Goal: Task Accomplishment & Management: Manage account settings

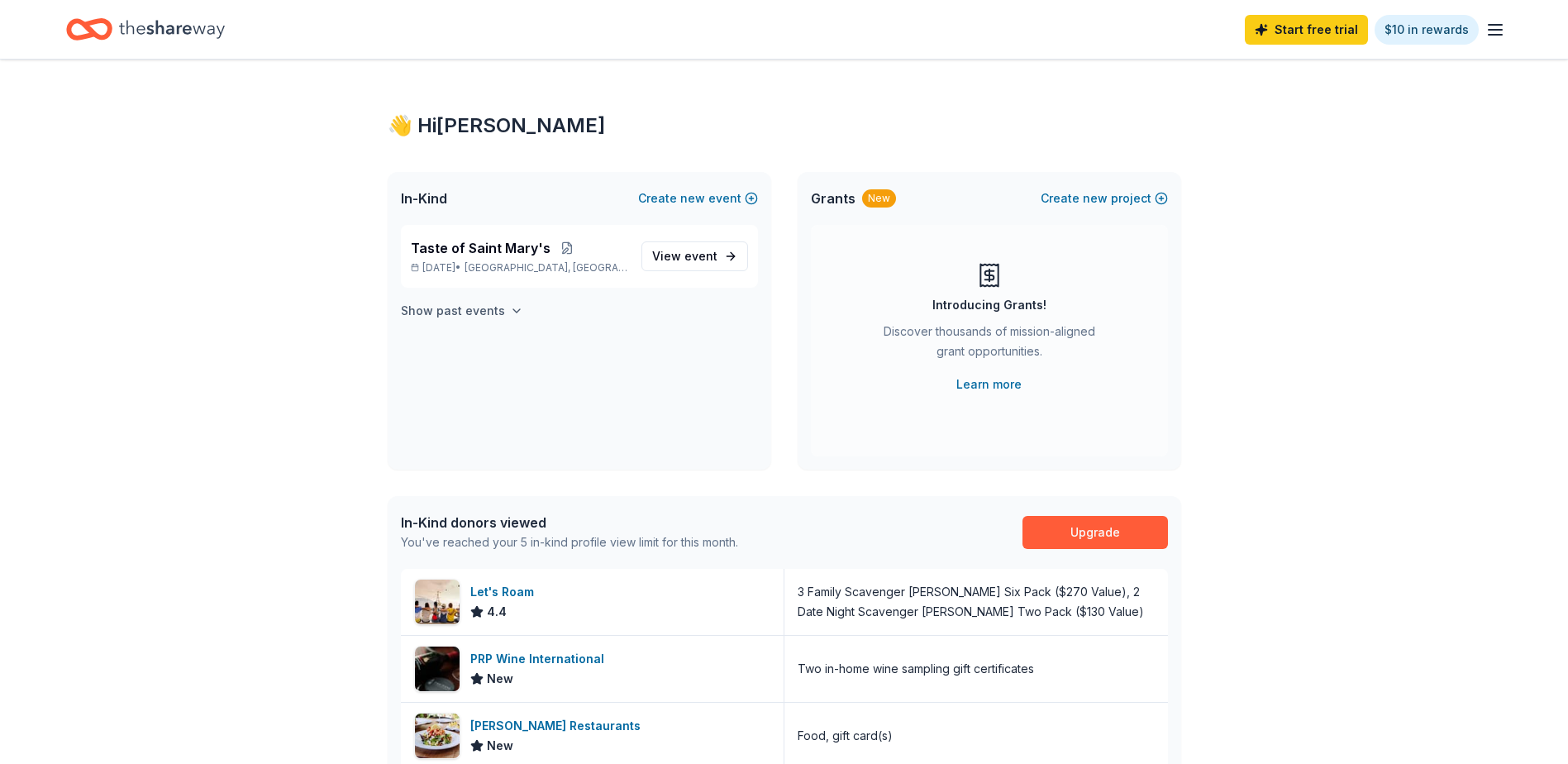
click at [510, 314] on icon "button" at bounding box center [517, 311] width 14 height 14
click at [696, 350] on span "View event" at bounding box center [685, 358] width 66 height 20
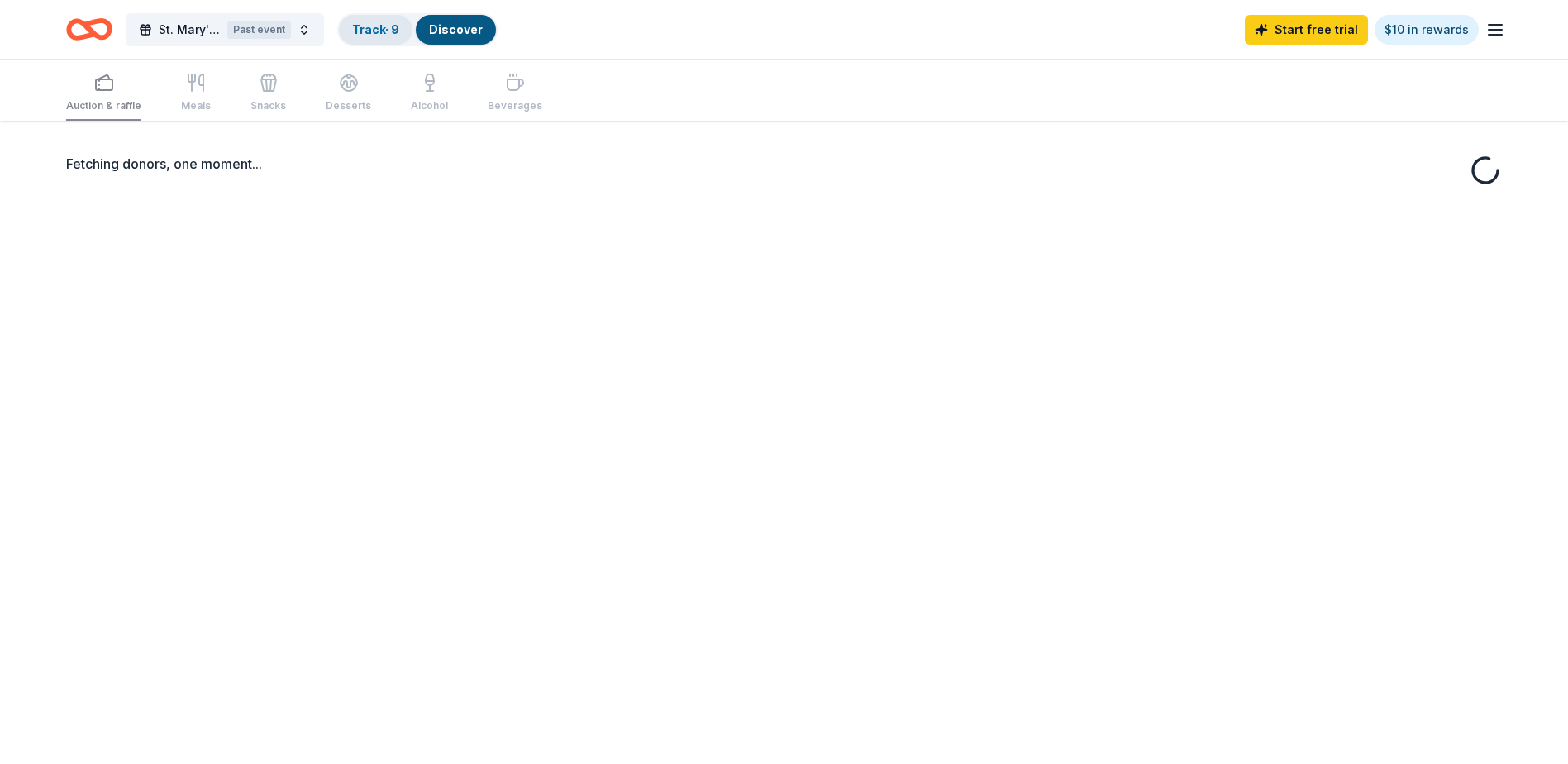
click at [370, 34] on link "Track · 9" at bounding box center [375, 29] width 47 height 14
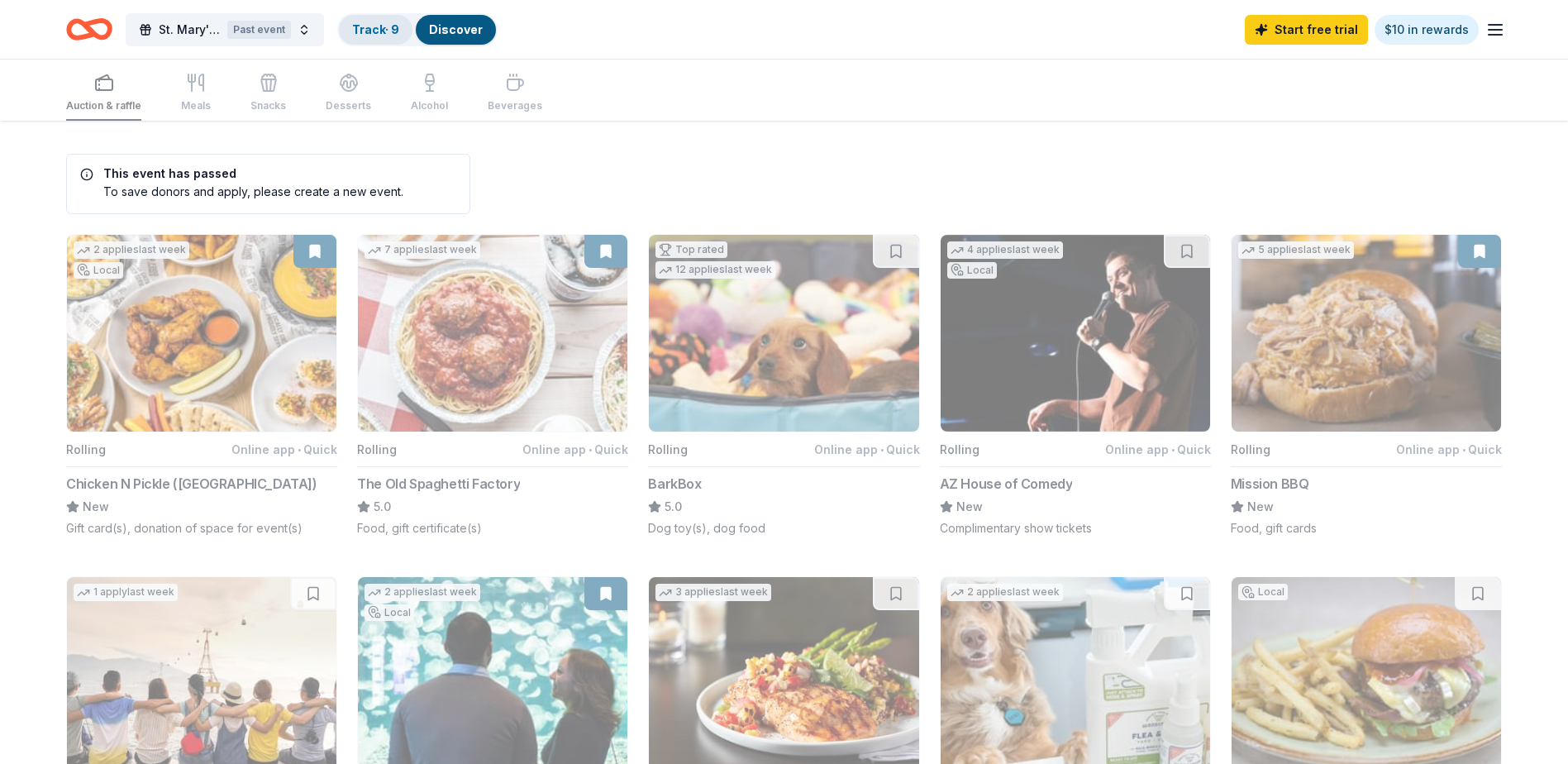
click at [370, 34] on link "Track · 9" at bounding box center [375, 29] width 47 height 14
click at [369, 20] on div "Track · 9" at bounding box center [375, 29] width 73 height 30
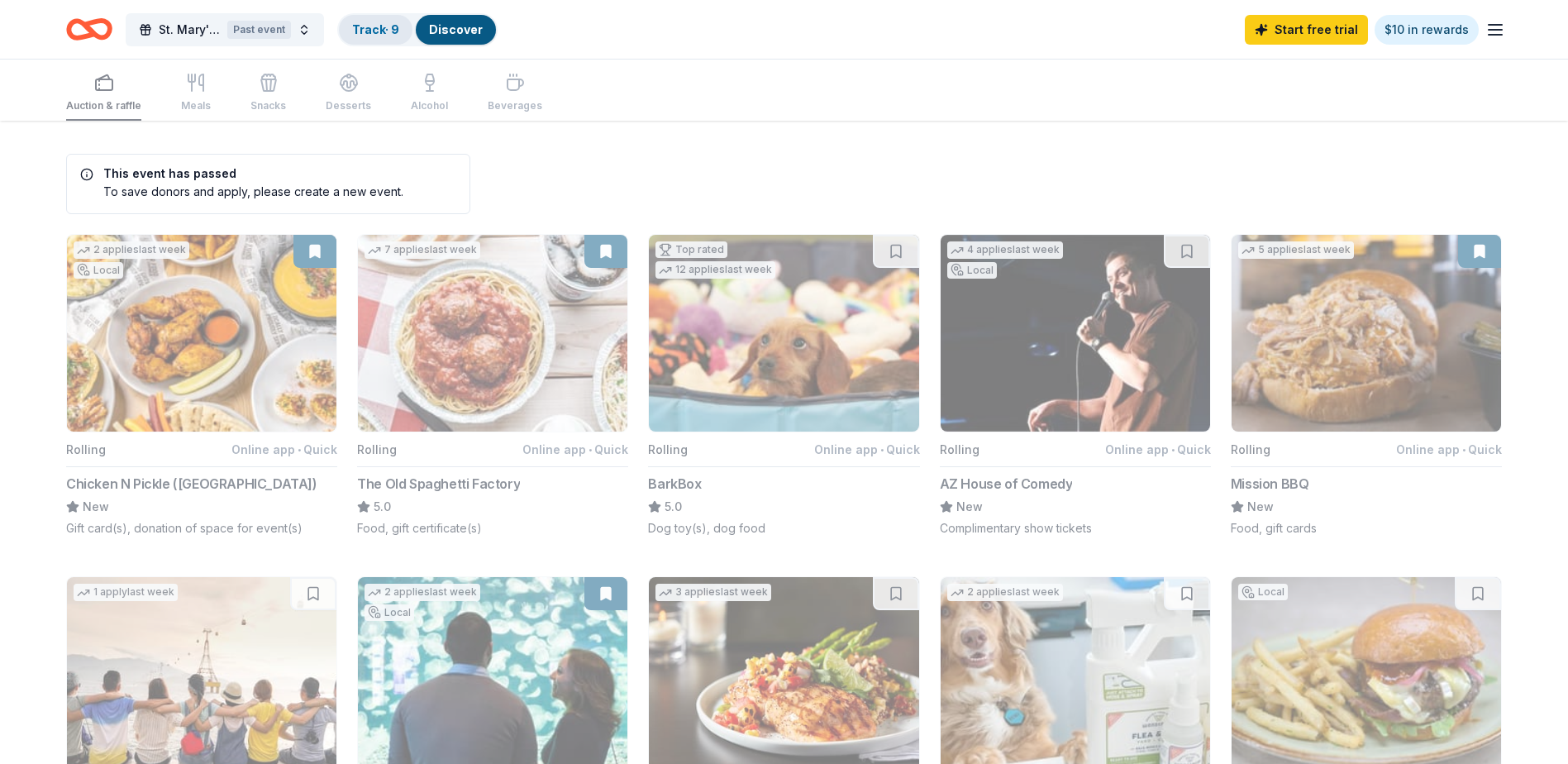
click at [369, 20] on div "Track · 9" at bounding box center [375, 29] width 73 height 30
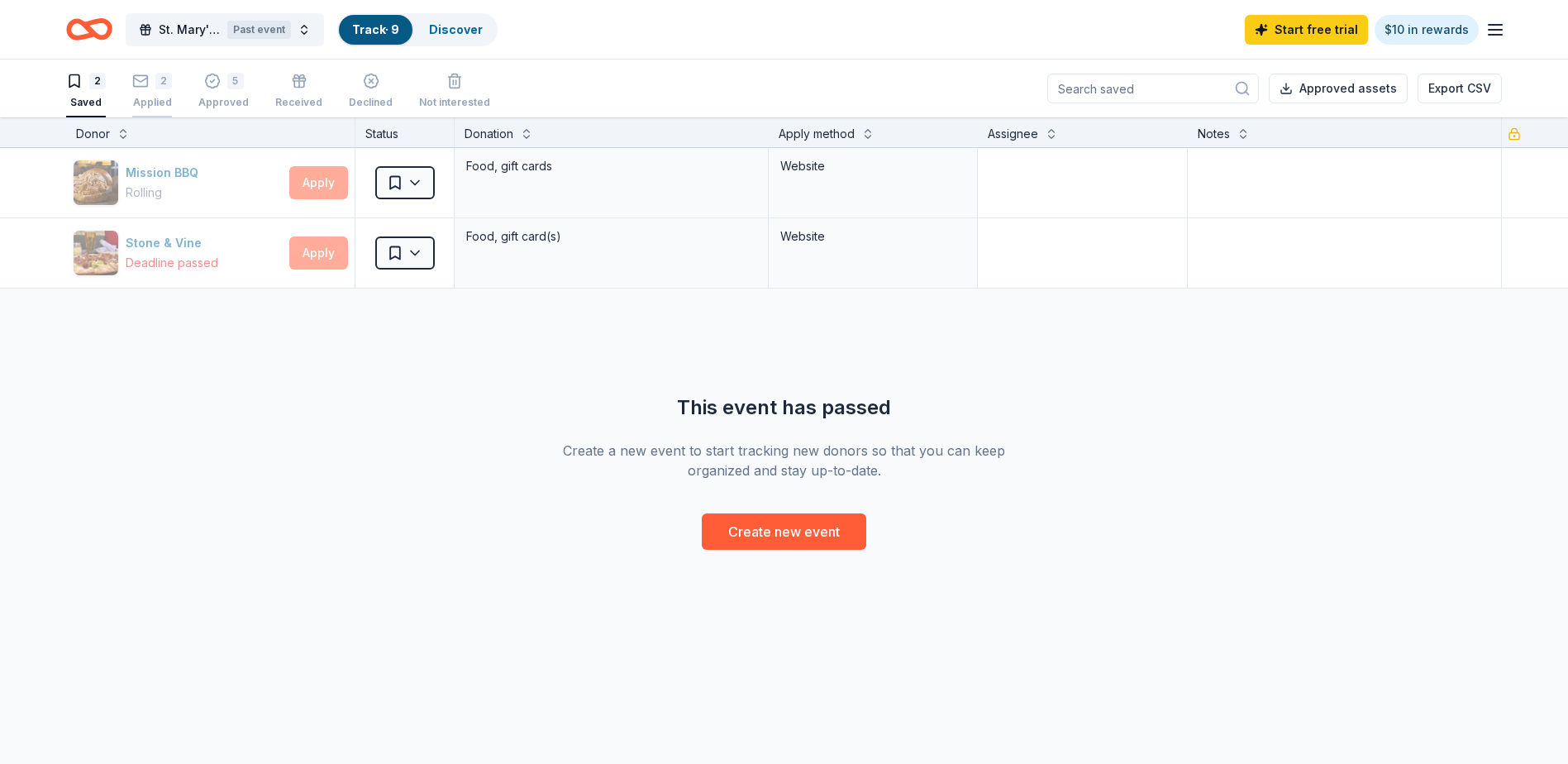
click at [156, 96] on div "Applied" at bounding box center [152, 102] width 40 height 14
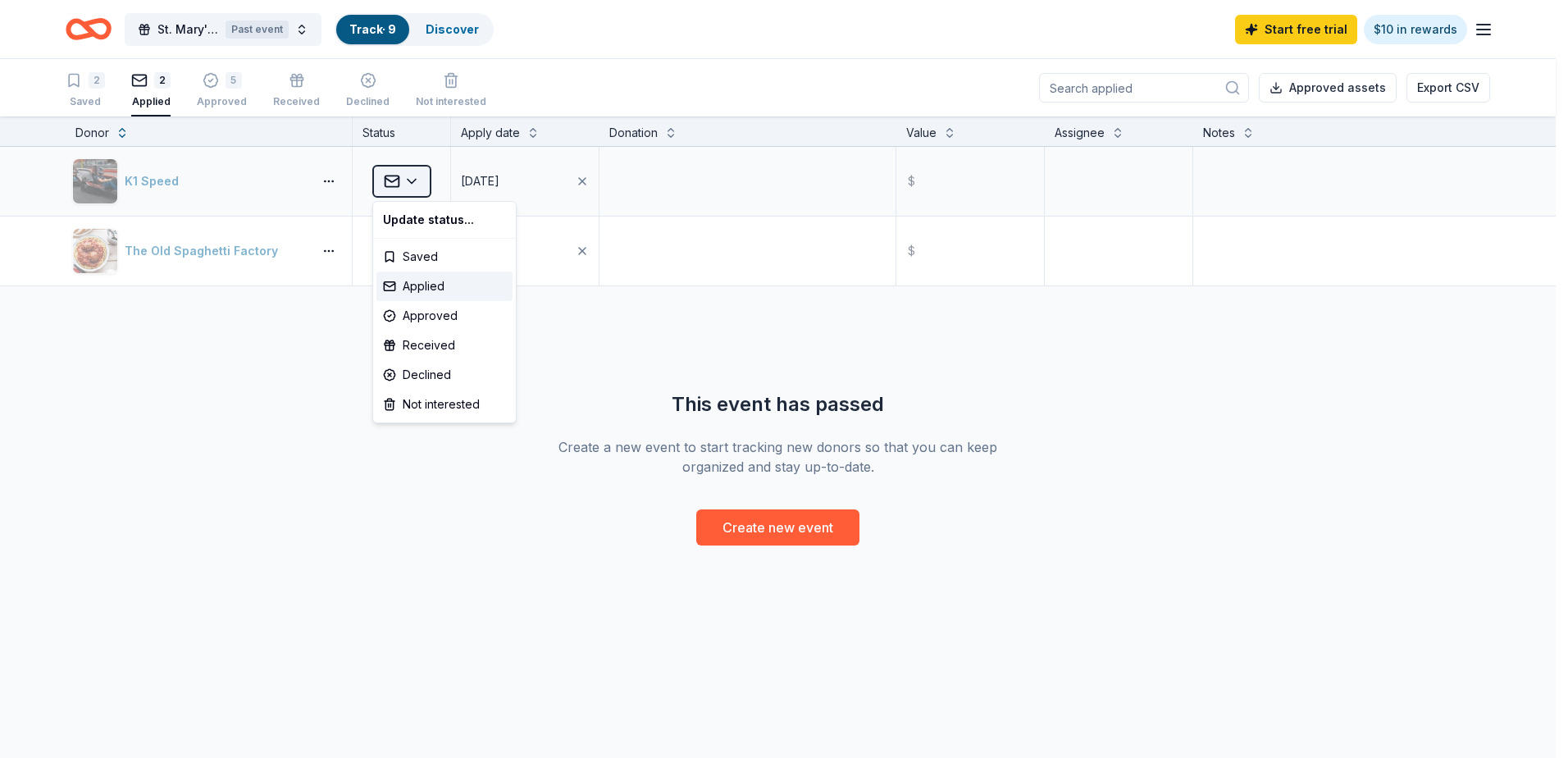
click at [409, 189] on html "St. [PERSON_NAME]'s Open Past event Track · 9 Discover Start free trial $10 in …" at bounding box center [784, 379] width 1568 height 758
click at [434, 365] on div "Declined" at bounding box center [444, 375] width 136 height 30
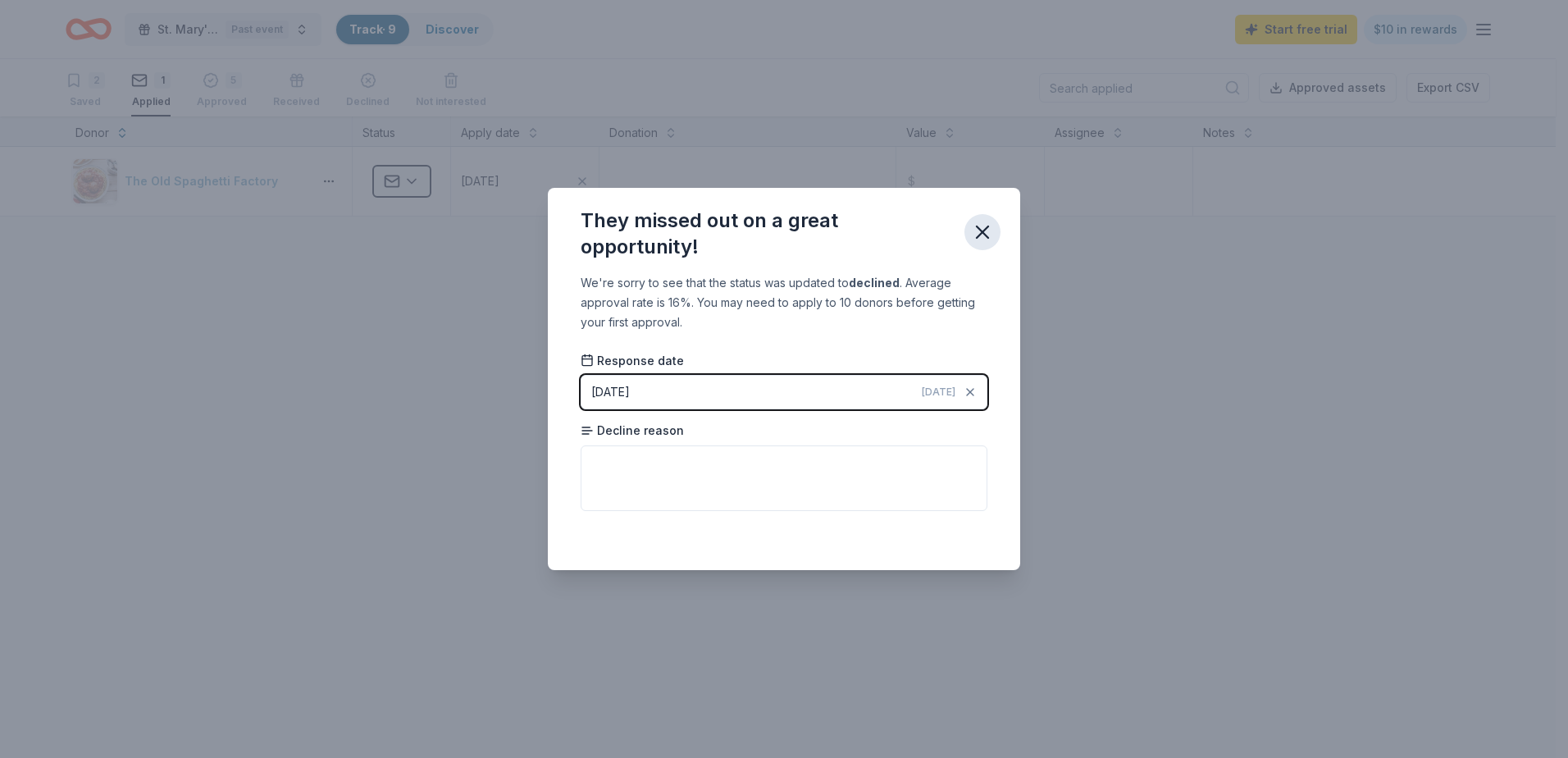
click at [984, 240] on icon "button" at bounding box center [982, 232] width 23 height 23
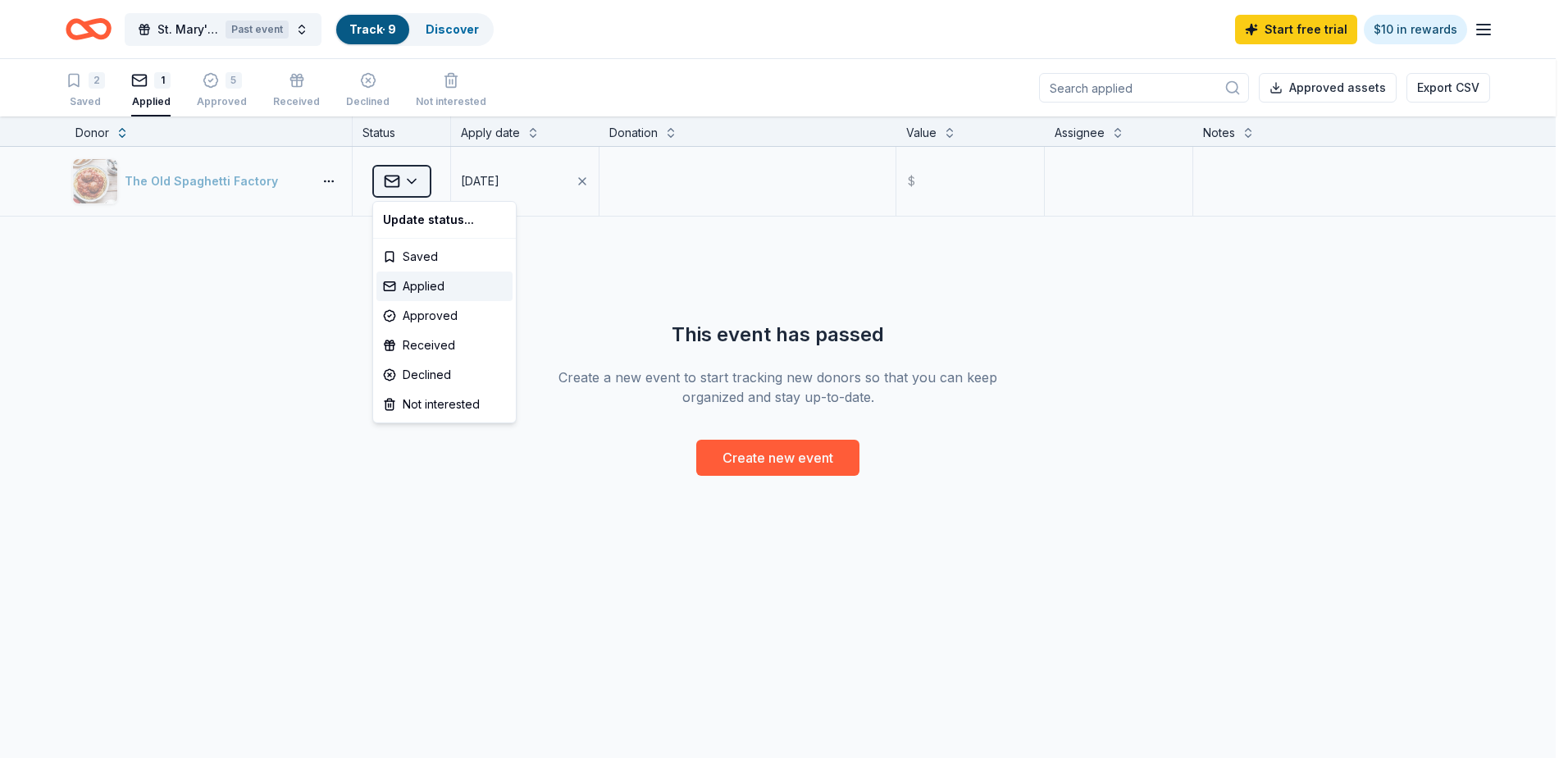
click at [397, 183] on html "St. [PERSON_NAME]'s Open Past event Track · 9 Discover Start free trial $10 in …" at bounding box center [784, 379] width 1568 height 758
click at [432, 367] on div "Declined" at bounding box center [444, 375] width 136 height 30
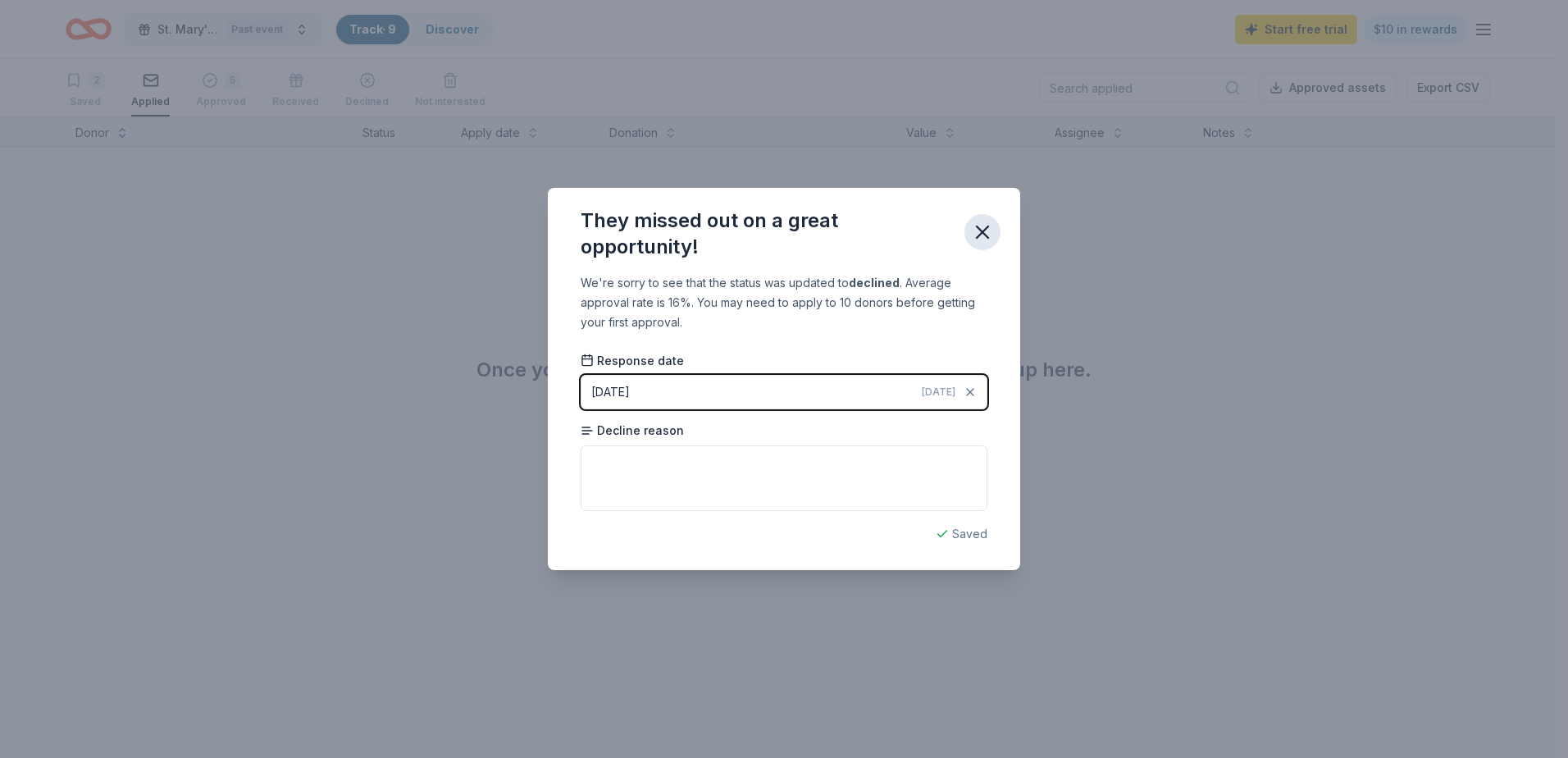
click at [988, 226] on icon "button" at bounding box center [982, 232] width 23 height 23
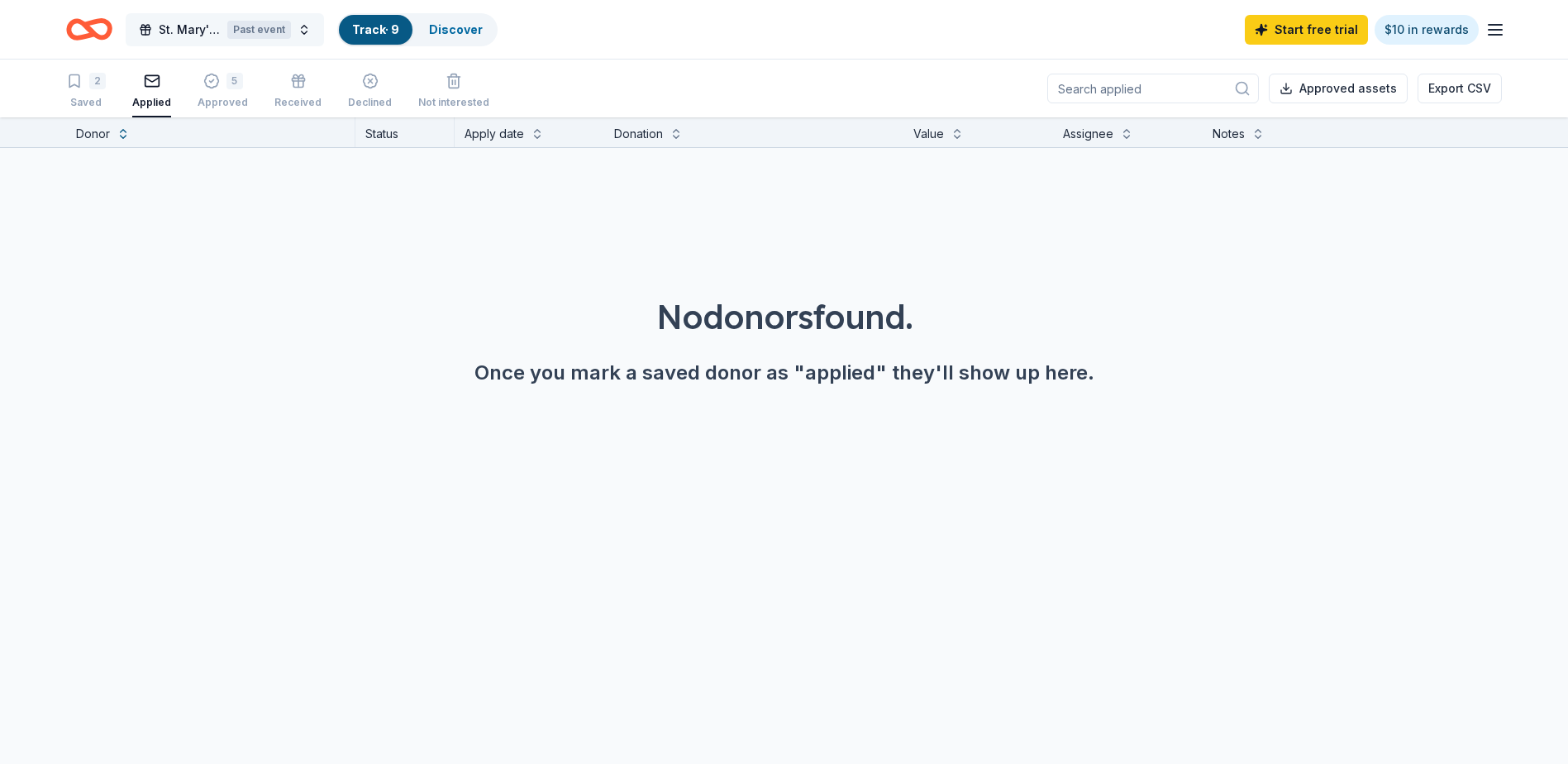
click at [184, 35] on span "St. Mary's Open" at bounding box center [189, 29] width 62 height 20
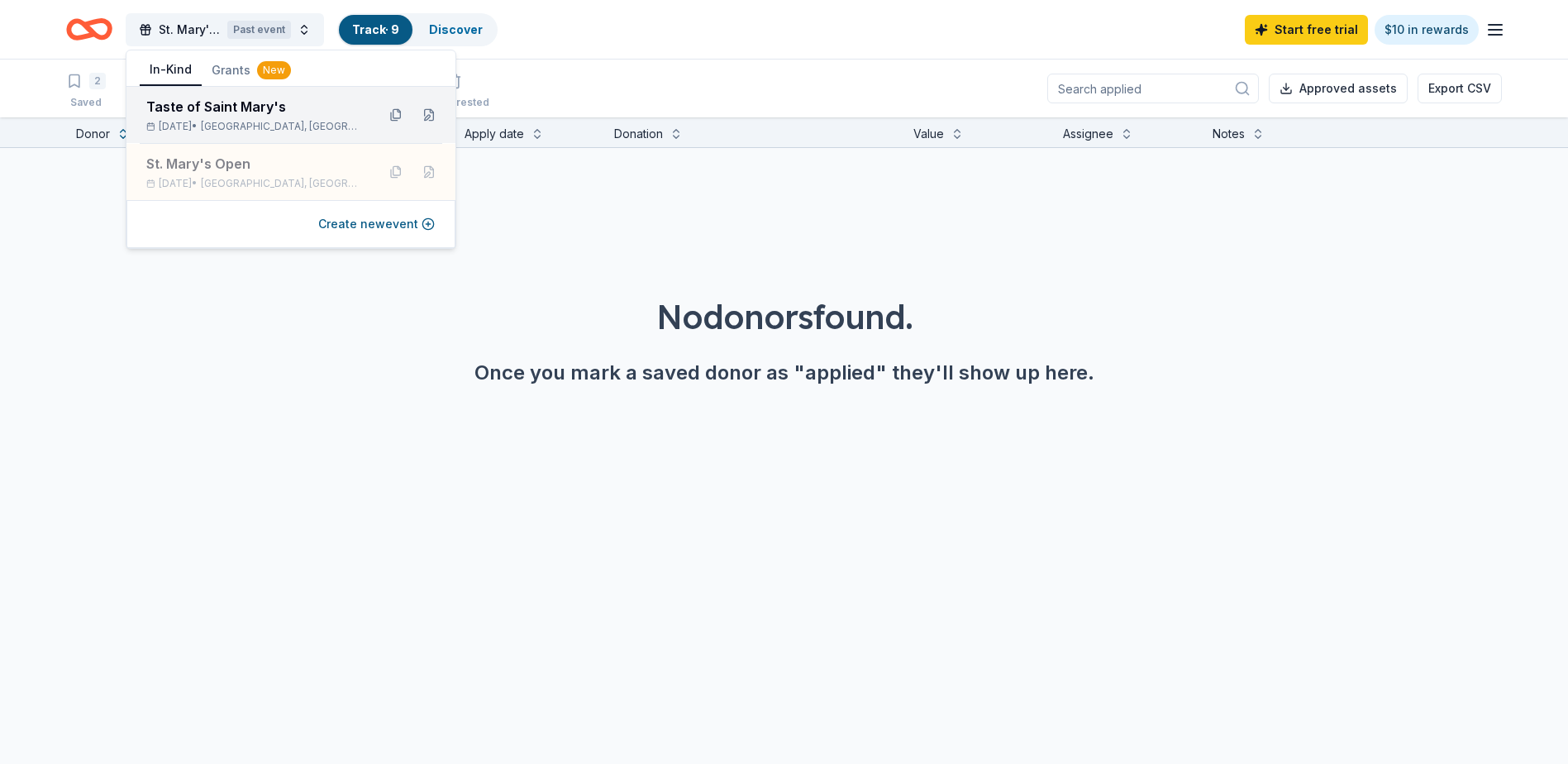
click at [228, 121] on div "[DATE] • [GEOGRAPHIC_DATA], [GEOGRAPHIC_DATA]" at bounding box center [255, 127] width 217 height 14
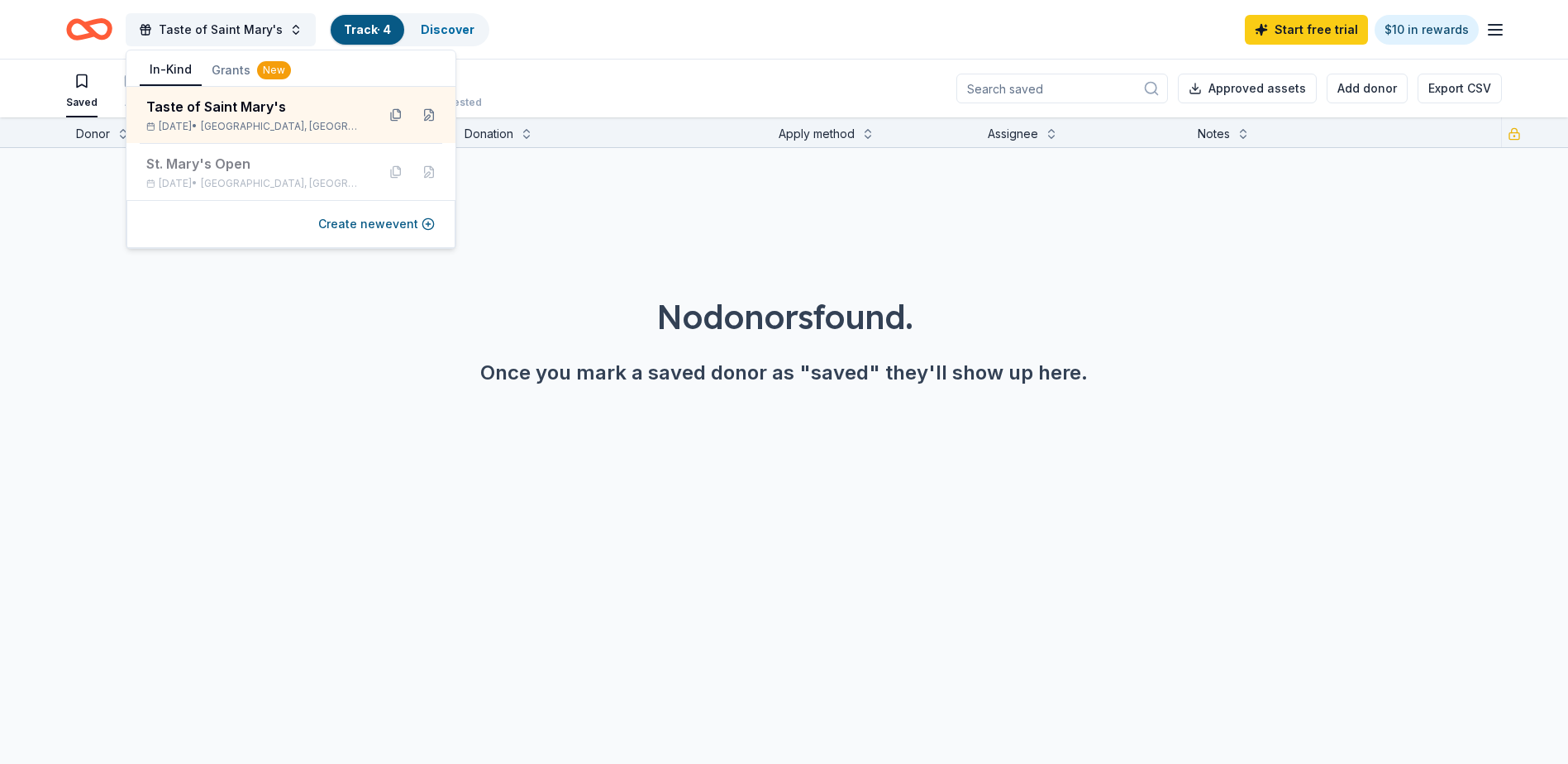
click at [674, 83] on div "Saved 3 Applied 1 Approved Received Declined Not interested Approved assets Add…" at bounding box center [784, 89] width 1436 height 58
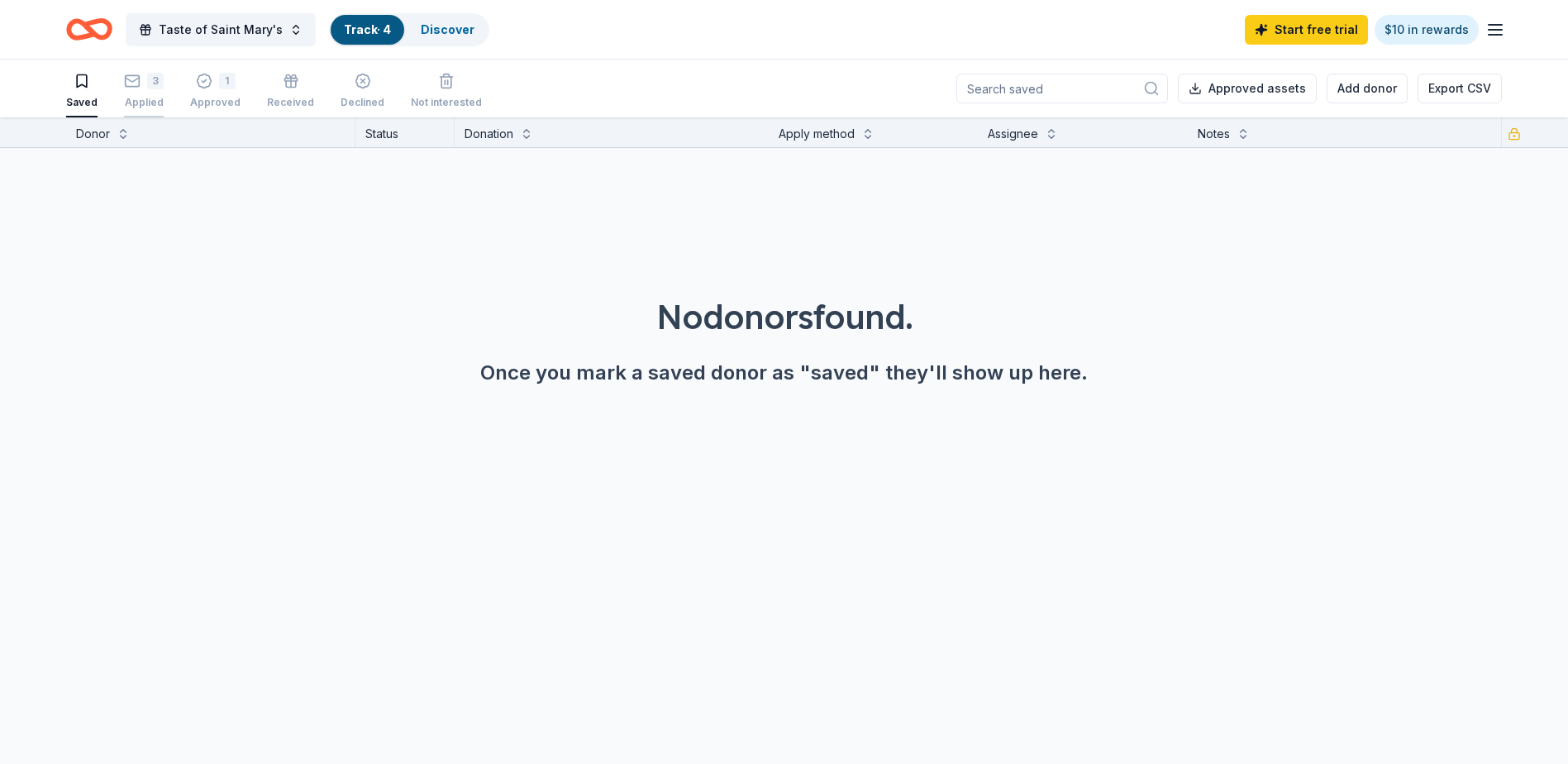
click at [151, 93] on div "3 Applied" at bounding box center [143, 90] width 40 height 37
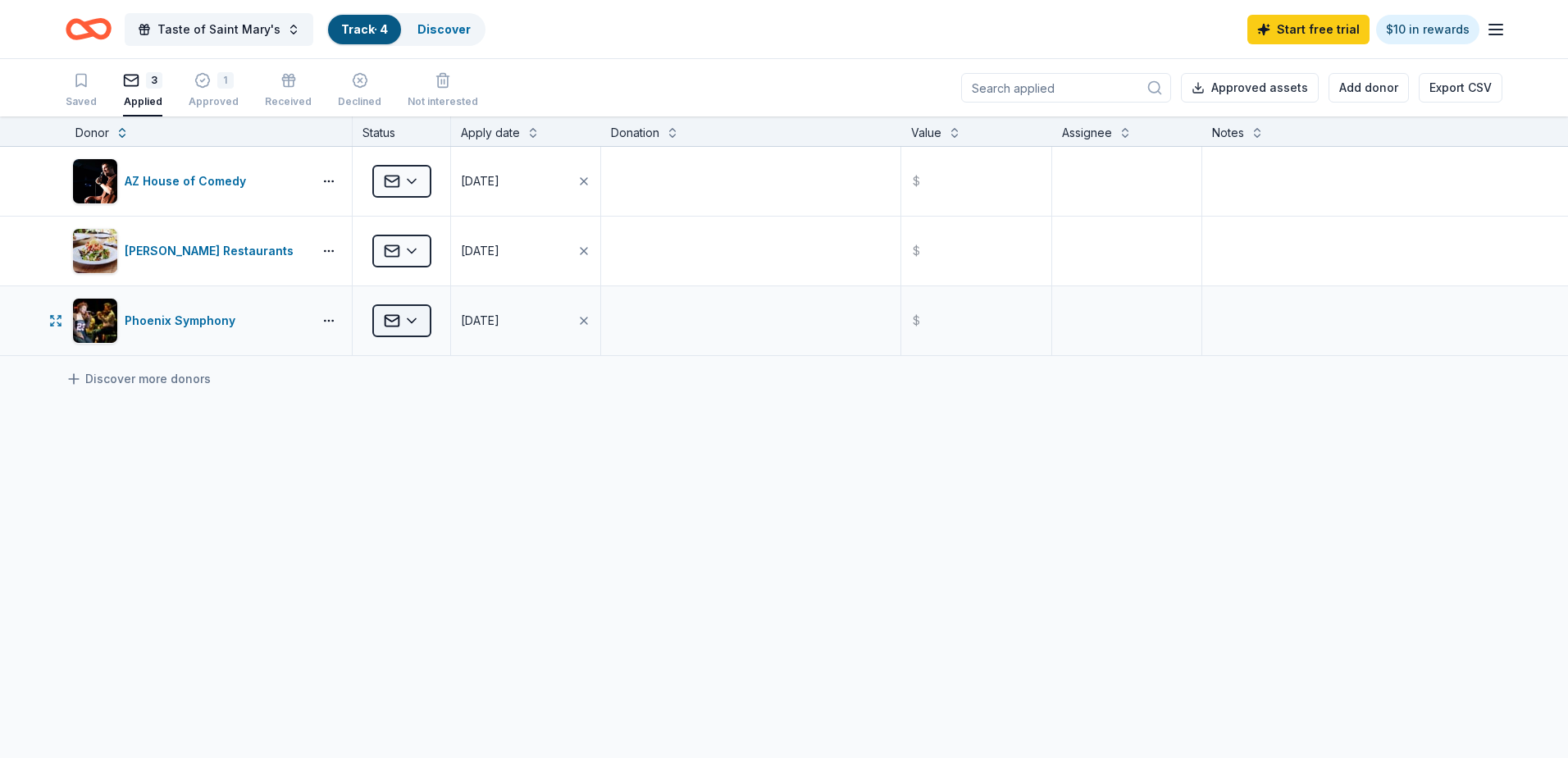
click at [419, 319] on html "Taste of Saint Mary's Track · 4 Discover Start free trial $10 in rewards Saved …" at bounding box center [784, 379] width 1568 height 758
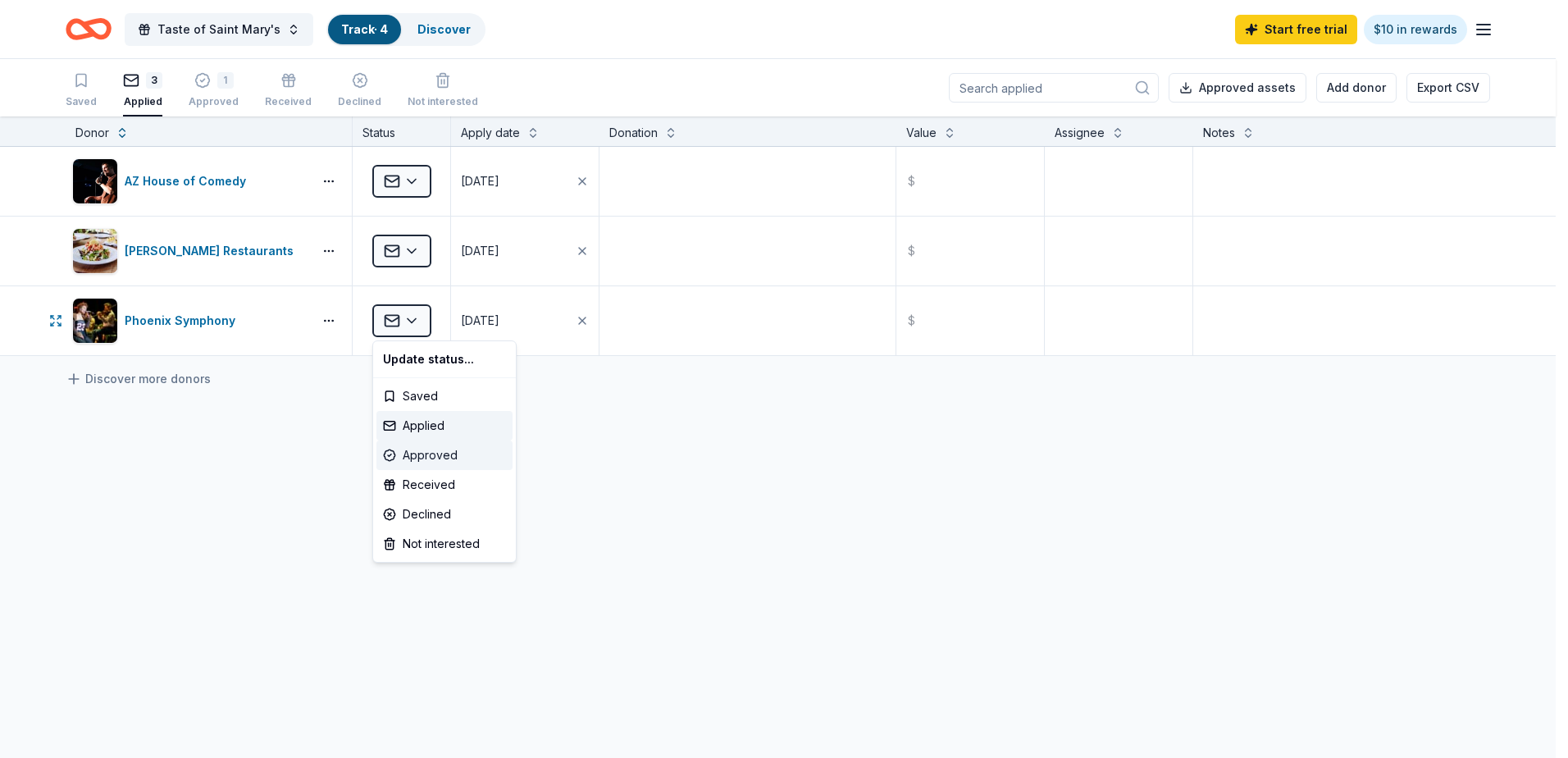
click at [443, 459] on div "Approved" at bounding box center [444, 455] width 136 height 30
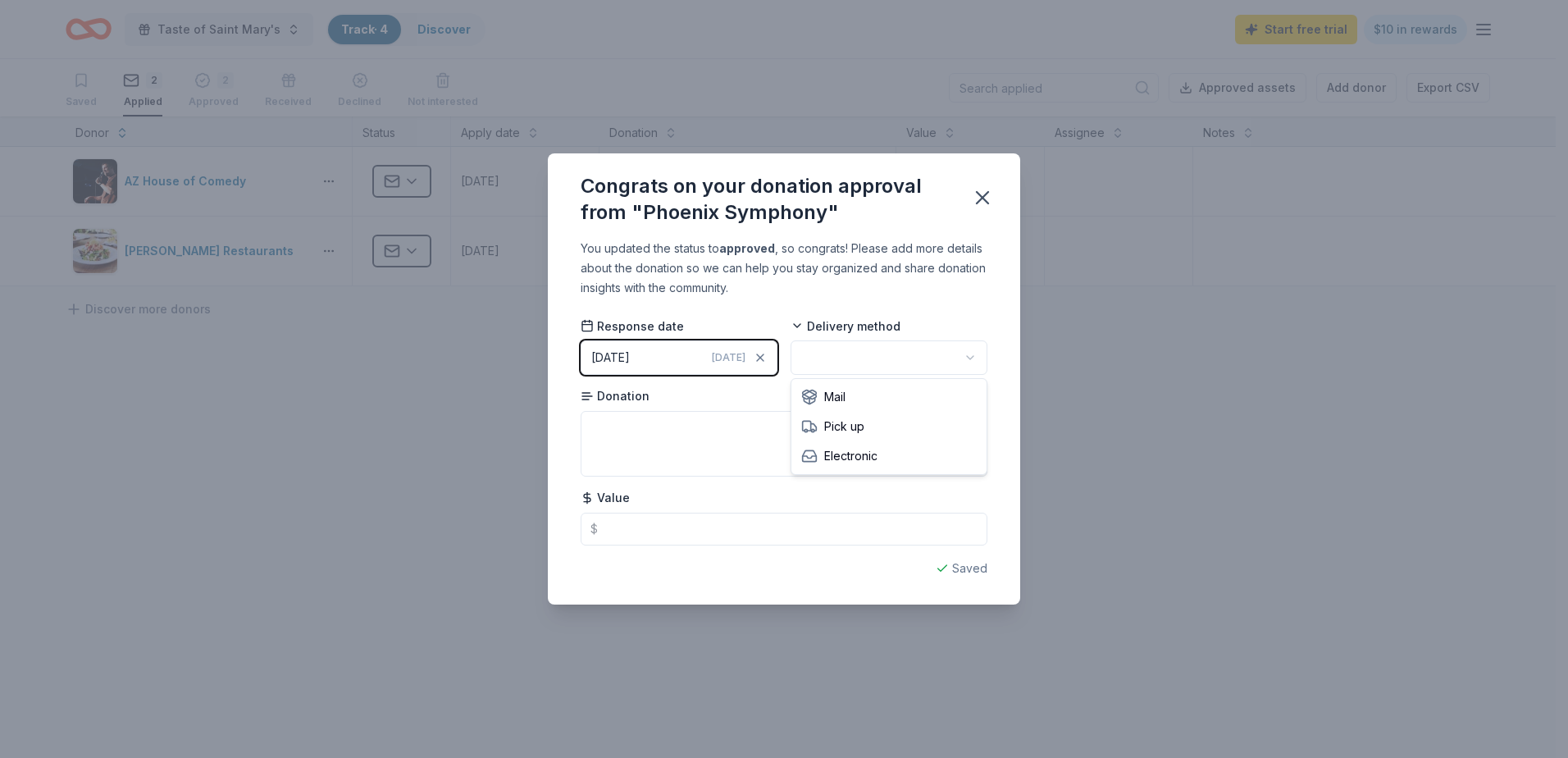
click at [887, 360] on html "Taste of Saint Mary's Track · 4 Discover Start free trial $10 in rewards Saved …" at bounding box center [784, 379] width 1568 height 758
click at [859, 440] on textarea at bounding box center [784, 444] width 407 height 66
type textarea "2 tickets for [DATE]-[DATE] season"
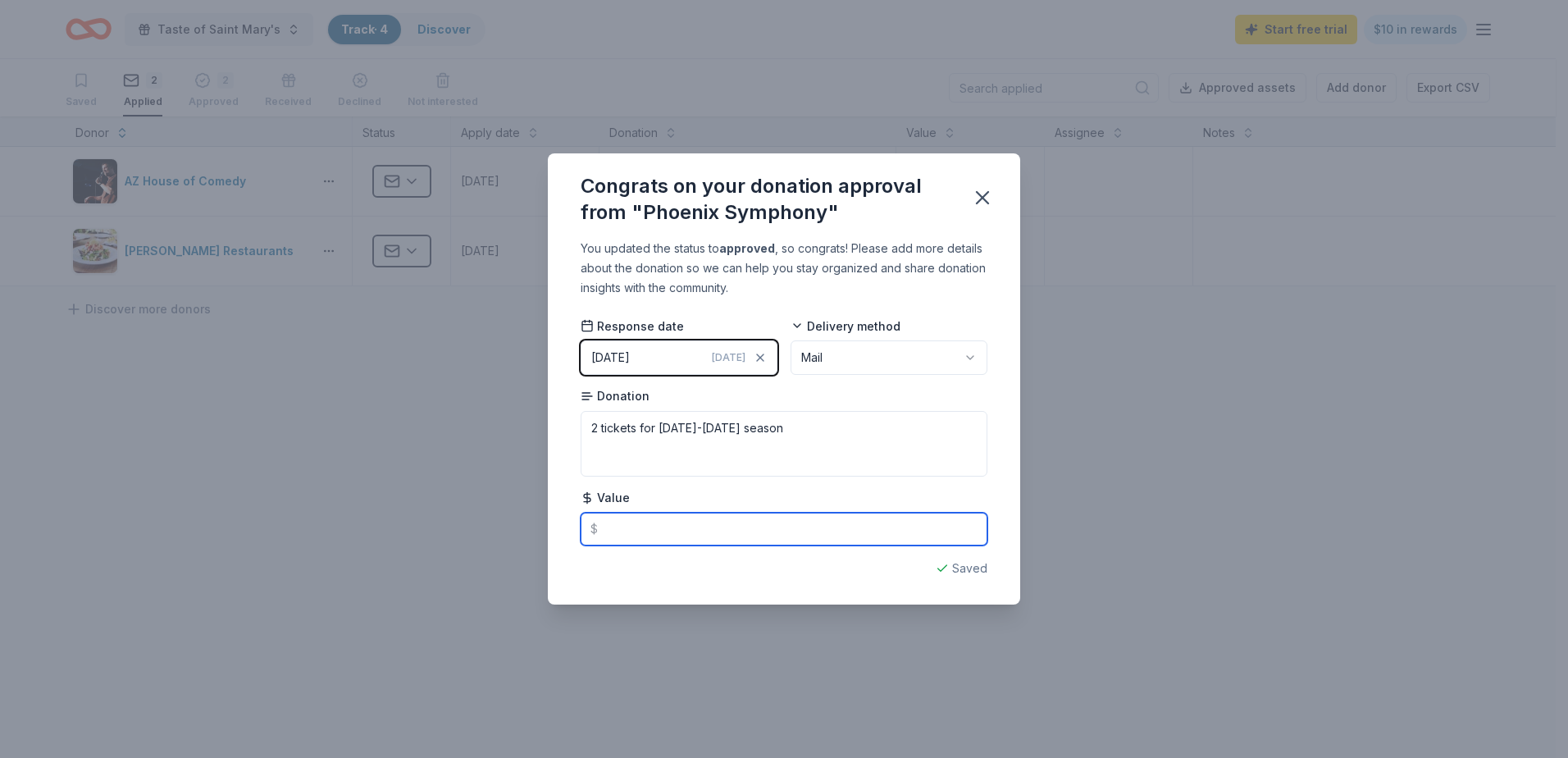
click at [852, 530] on input "text" at bounding box center [784, 529] width 407 height 33
click at [691, 522] on input "text" at bounding box center [784, 529] width 407 height 33
type input "50.00"
click at [984, 201] on icon "button" at bounding box center [982, 197] width 23 height 23
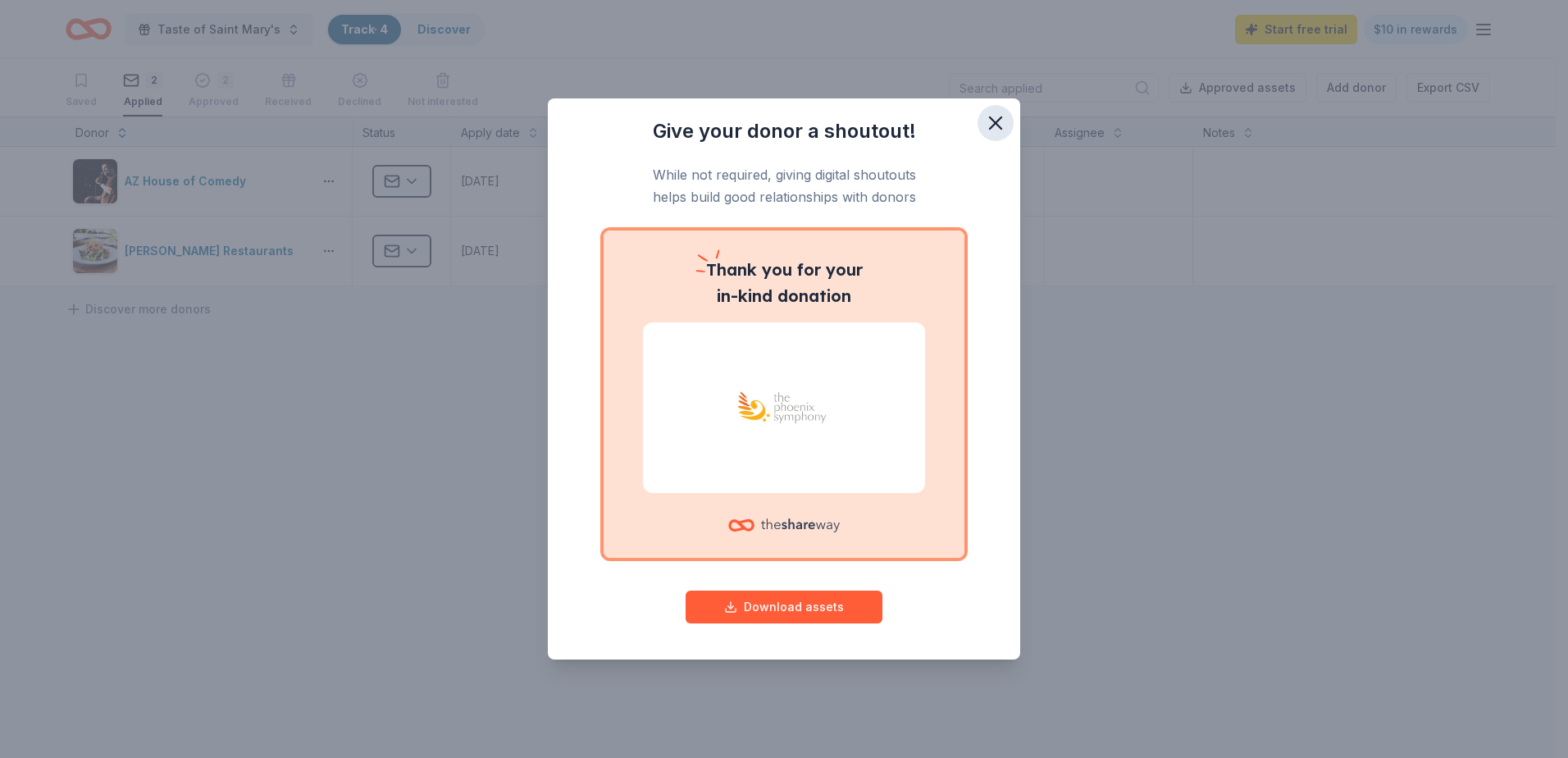
click at [987, 126] on icon "button" at bounding box center [995, 123] width 23 height 23
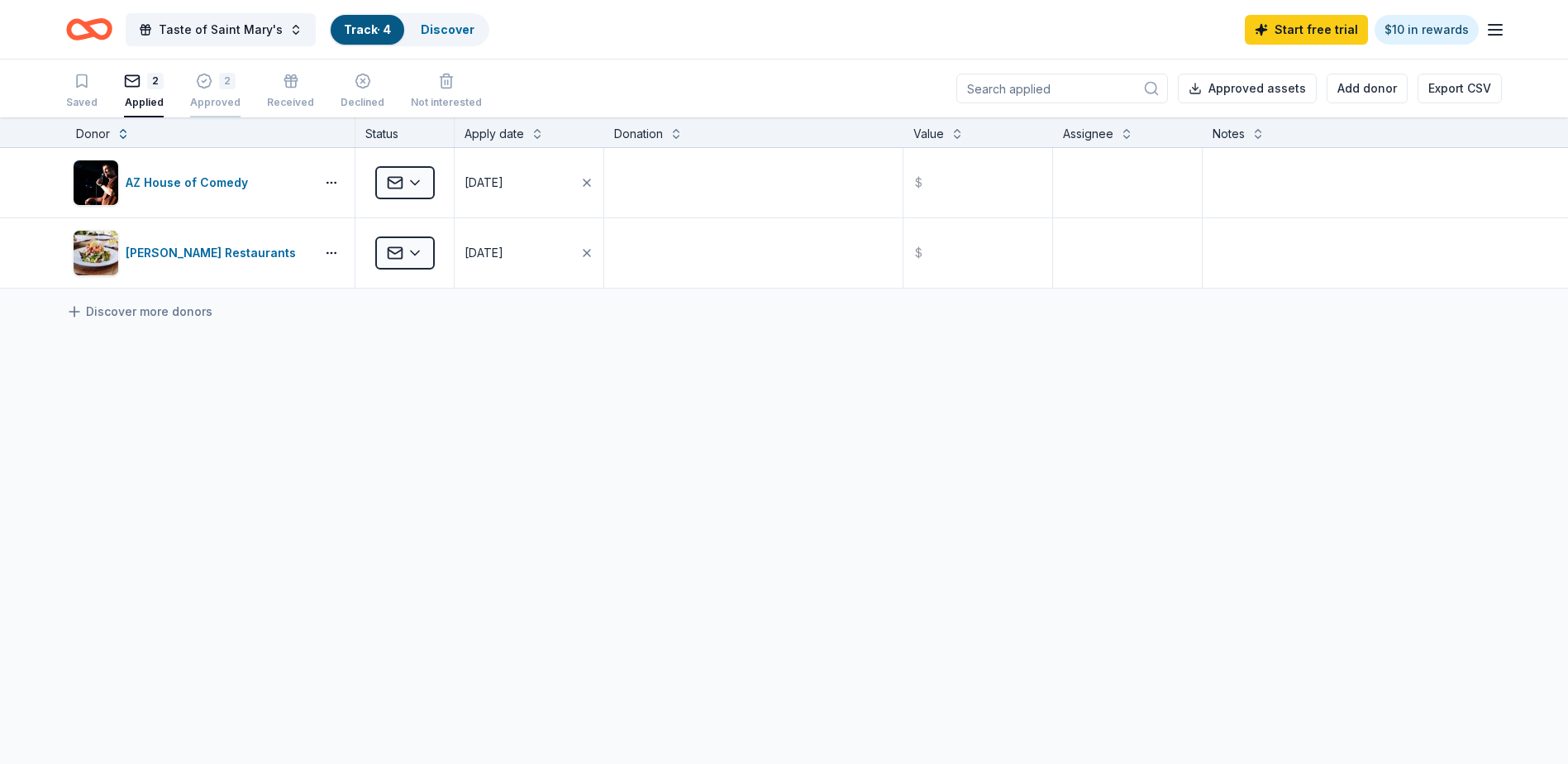
click at [206, 96] on div "Approved" at bounding box center [215, 94] width 50 height 14
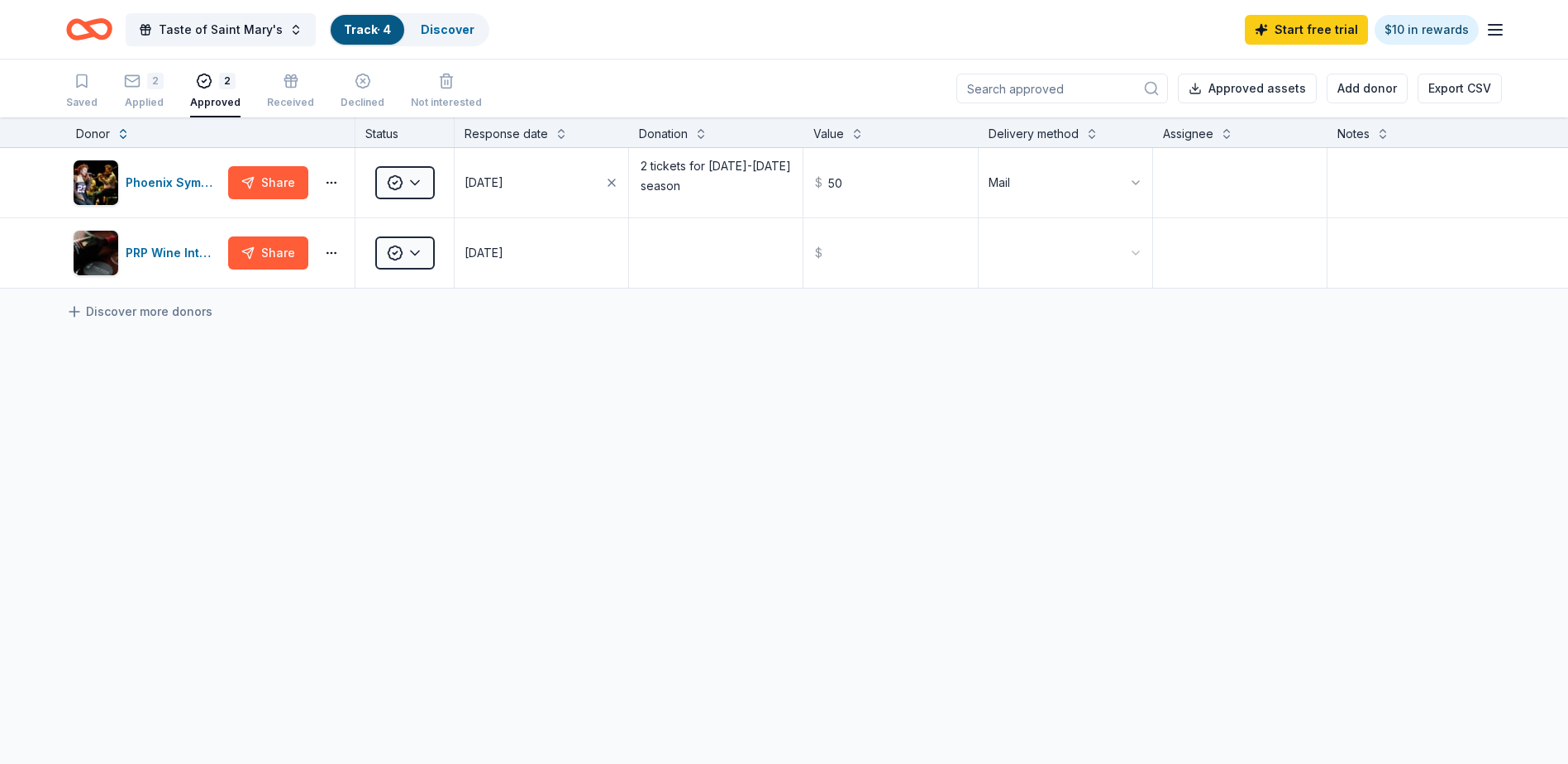
click at [408, 482] on div "Phoenix Symphony Share Approved [DATE] 2 tickets for [DATE]-[DATE] season $ 50 …" at bounding box center [784, 373] width 1568 height 451
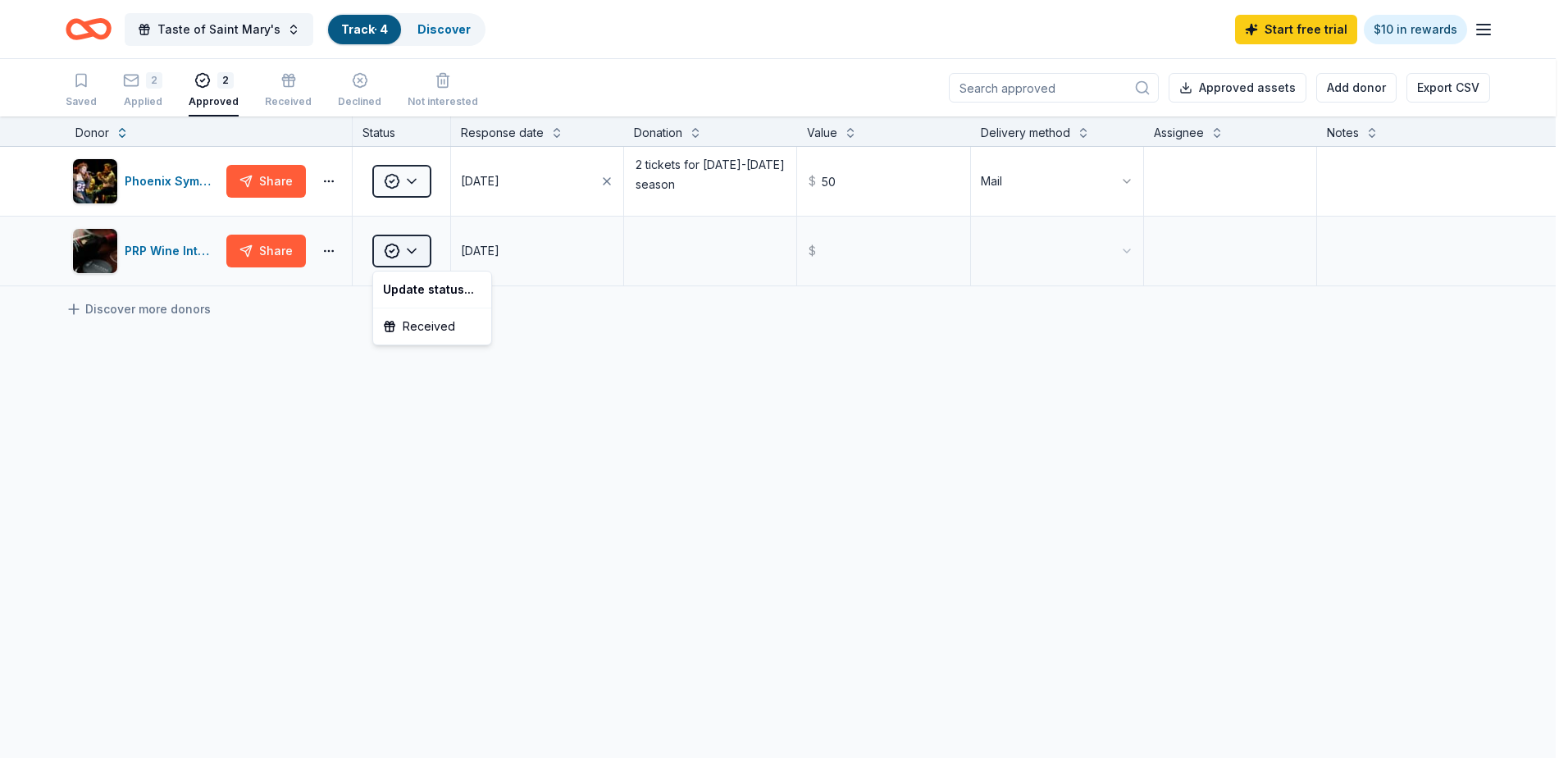
click at [404, 247] on html "Taste of Saint Mary's Track · 4 Discover Start free trial $10 in rewards Saved …" at bounding box center [784, 379] width 1568 height 758
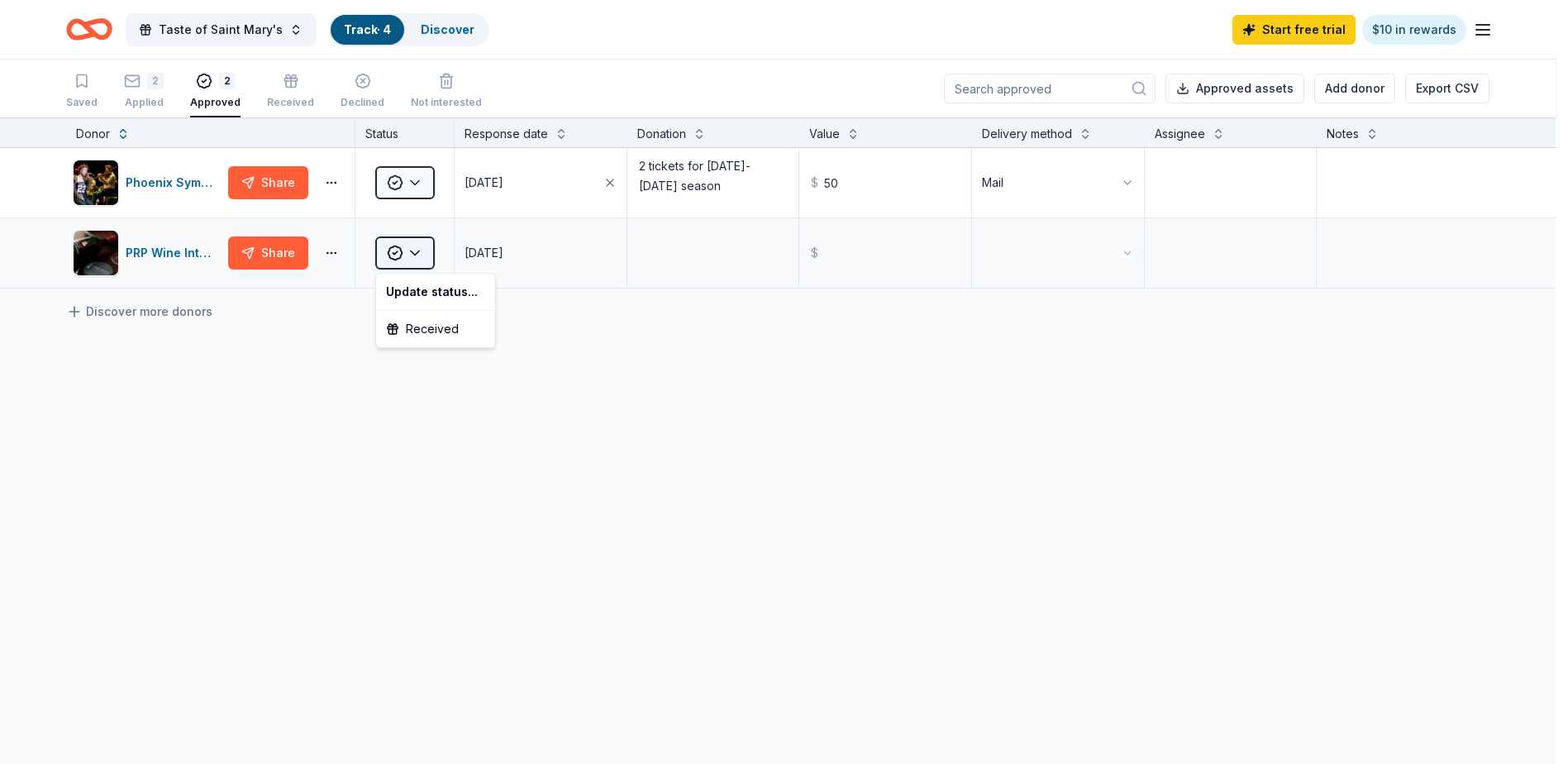
click at [408, 249] on html "Taste of Saint Mary's Track · 4 Discover Start free trial $10 in rewards Saved …" at bounding box center [784, 382] width 1568 height 764
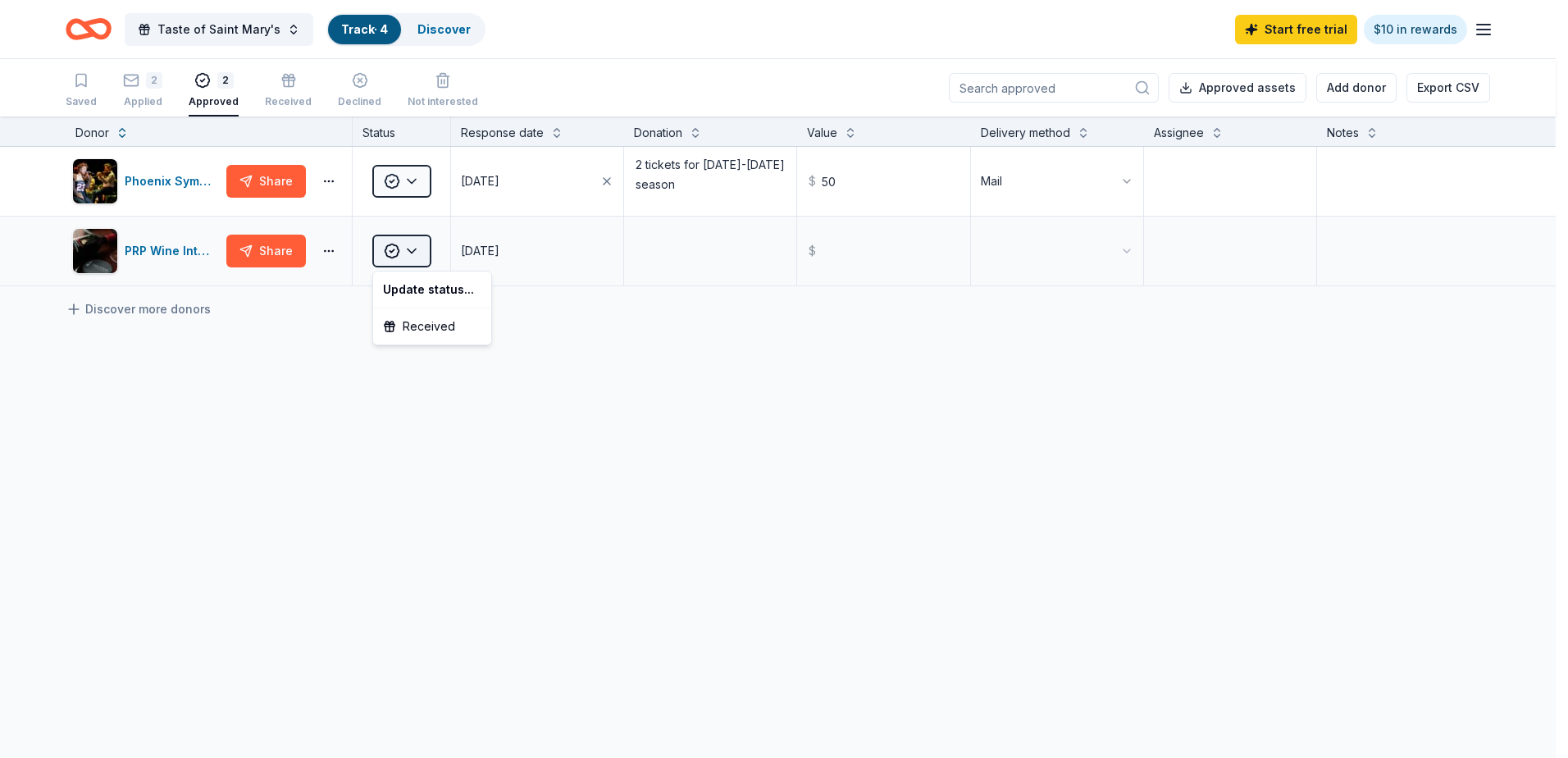
click at [404, 247] on html "Taste of Saint Mary's Track · 4 Discover Start free trial $10 in rewards Saved …" at bounding box center [784, 379] width 1568 height 758
click at [409, 184] on html "Taste of Saint Mary's Track · 4 Discover Start free trial $10 in rewards Saved …" at bounding box center [784, 379] width 1568 height 758
click at [409, 254] on html "Taste of Saint Mary's Track · 4 Discover Start free trial $10 in rewards Saved …" at bounding box center [784, 379] width 1568 height 758
click at [435, 289] on div "Update status..." at bounding box center [432, 289] width 112 height 30
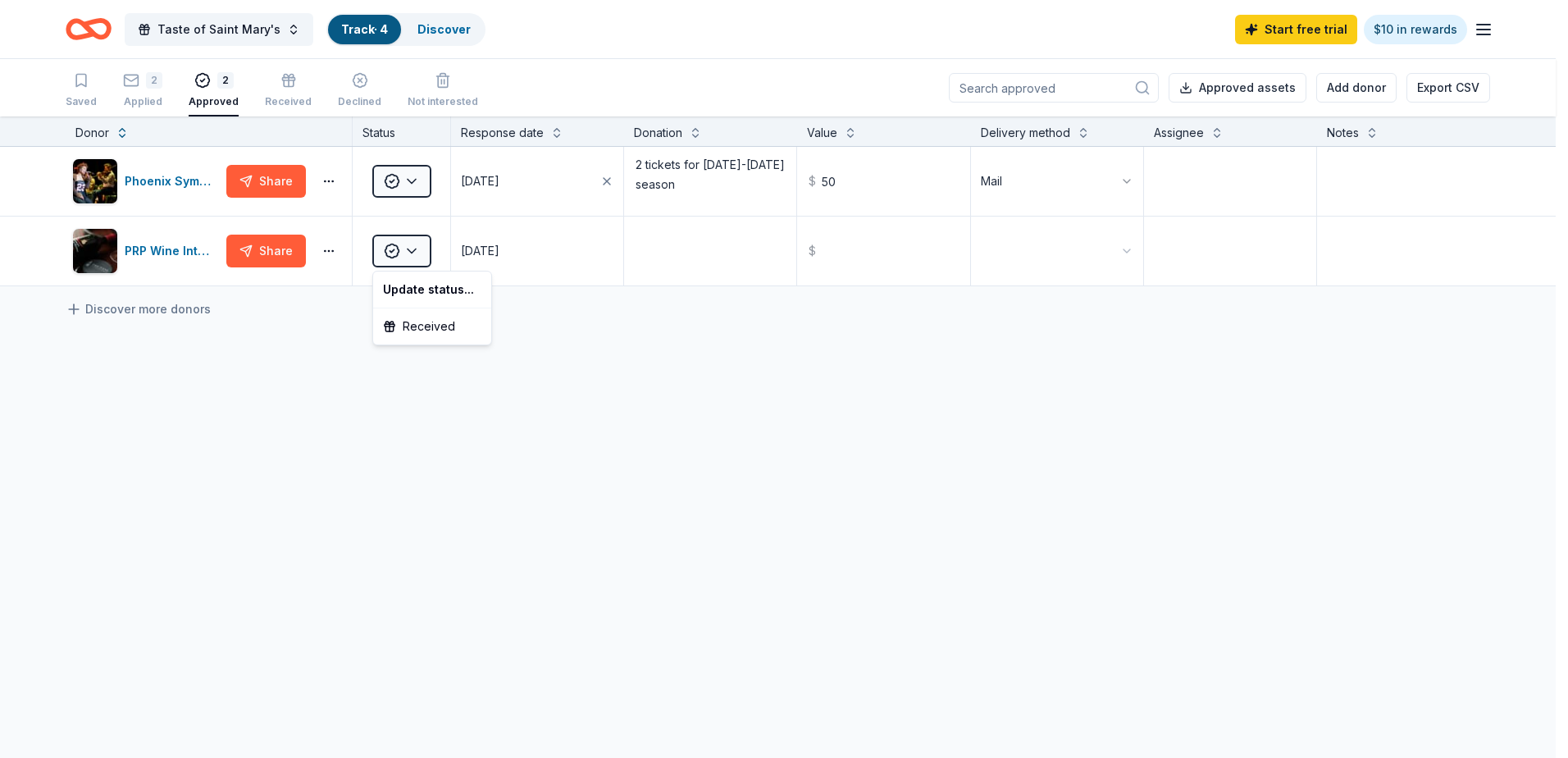
click at [503, 432] on html "Taste of Saint Mary's Track · 4 Discover Start free trial $10 in rewards Saved …" at bounding box center [784, 379] width 1568 height 758
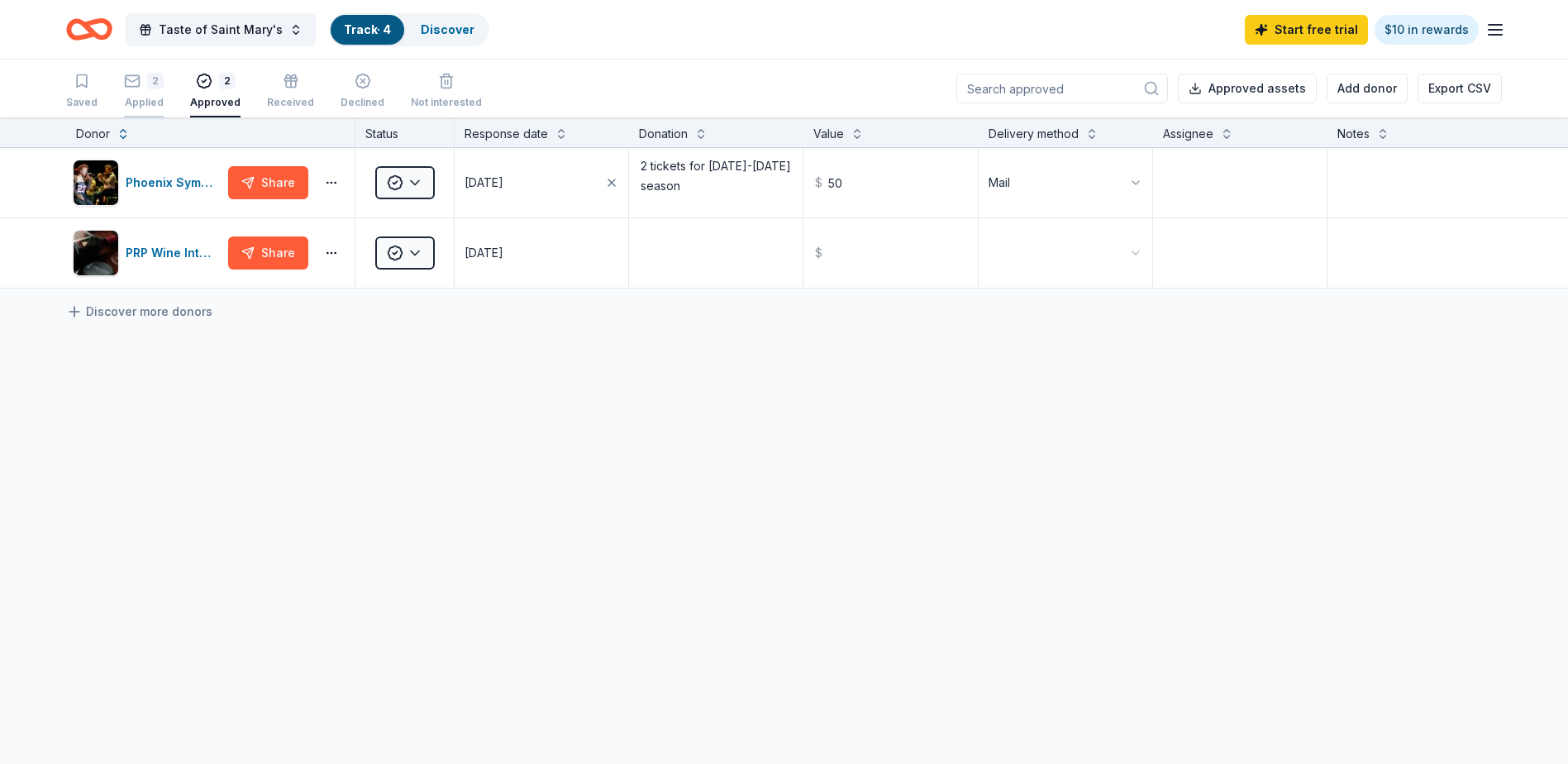
click at [145, 89] on div "2" at bounding box center [143, 80] width 40 height 16
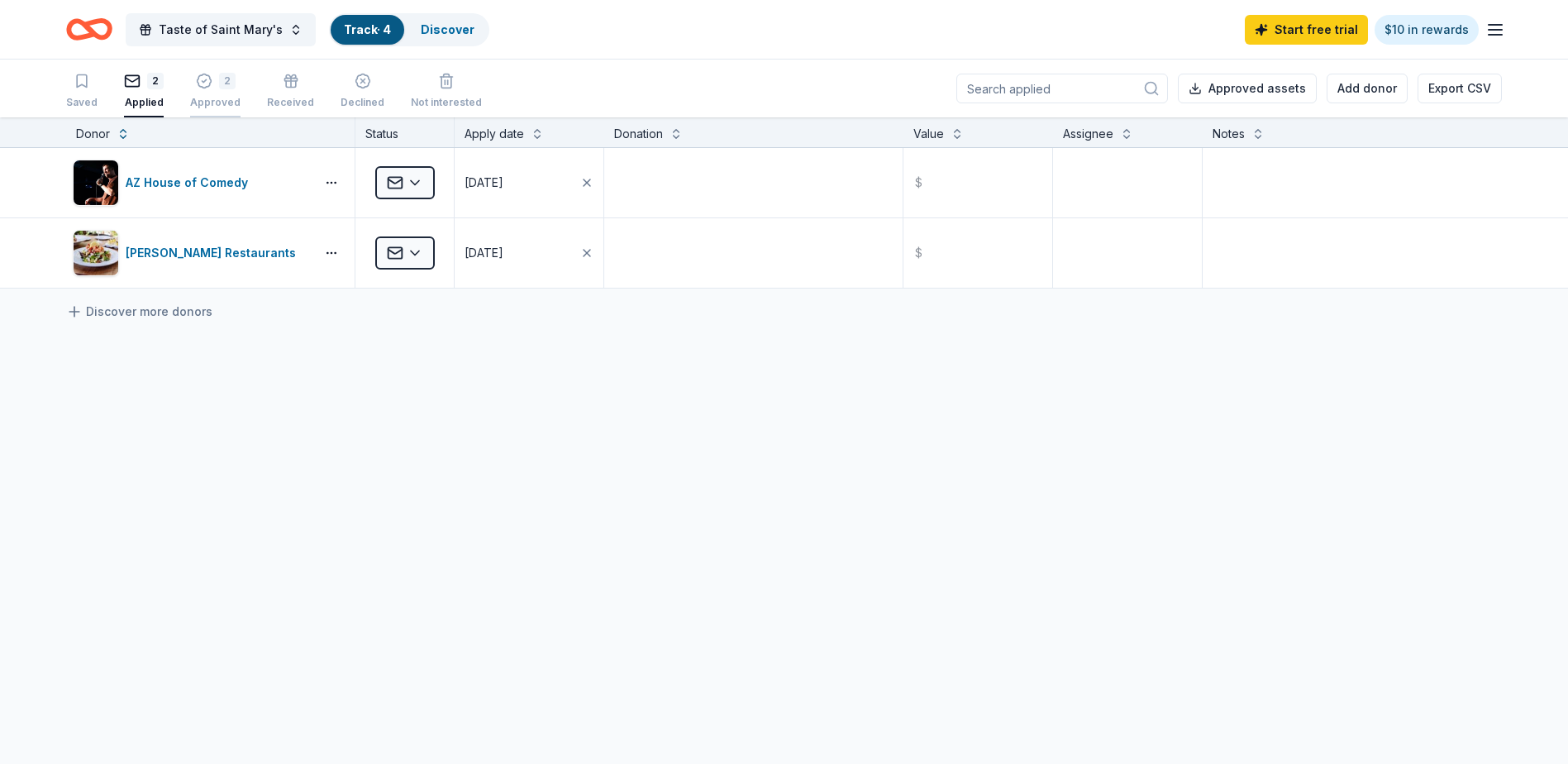
click at [211, 80] on div "2" at bounding box center [215, 72] width 50 height 16
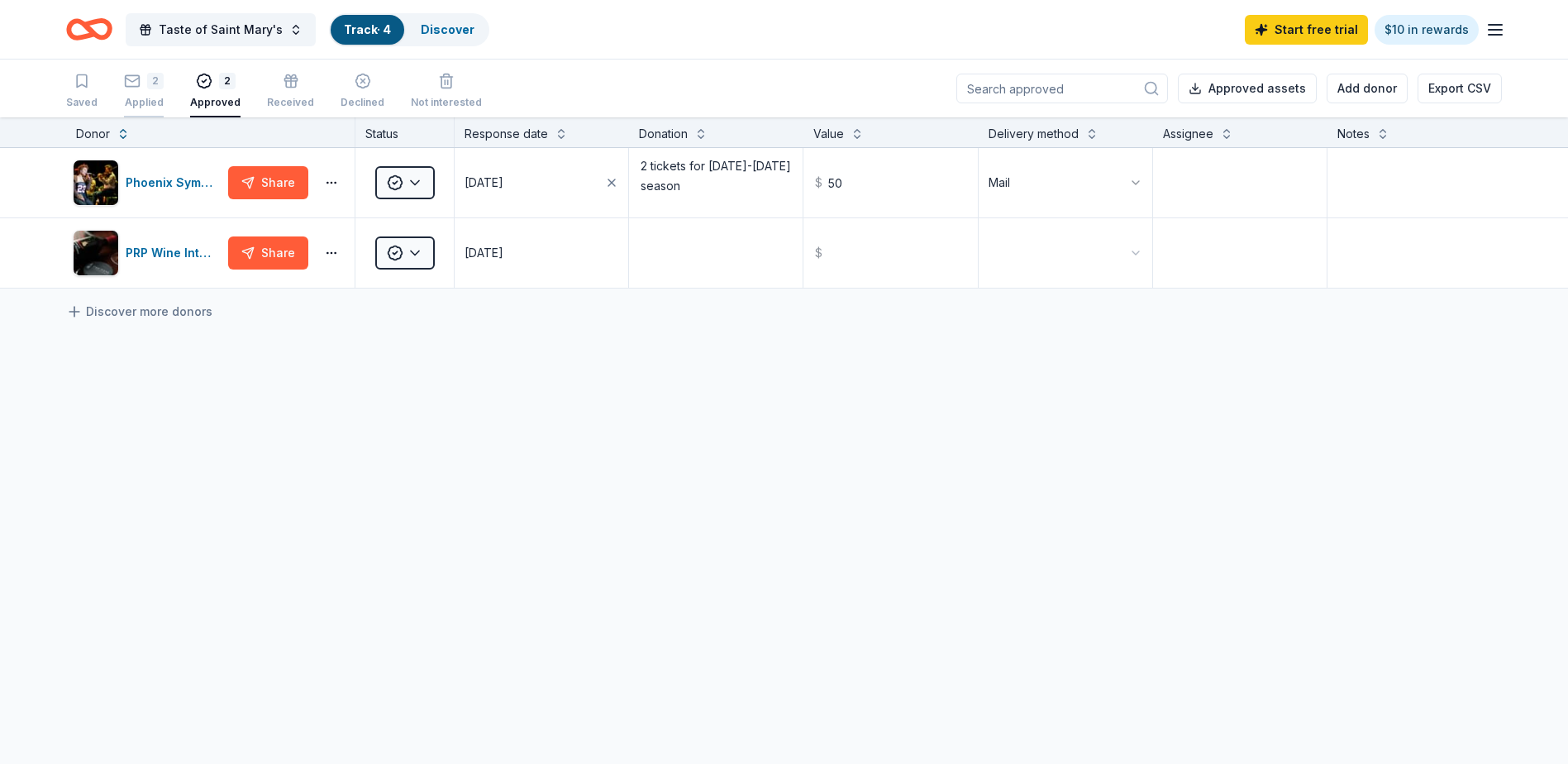
click at [153, 84] on div "2" at bounding box center [155, 80] width 16 height 16
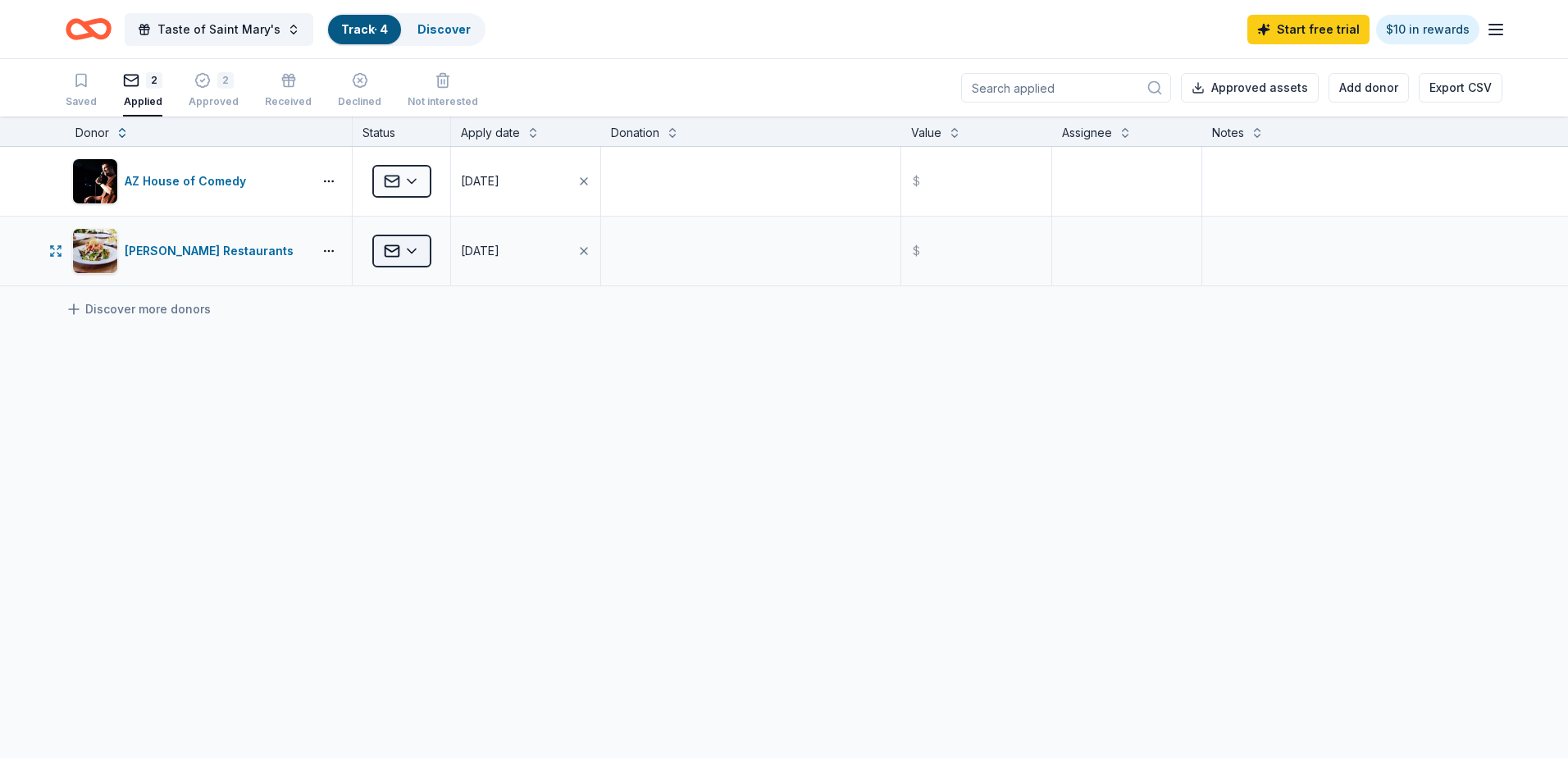
click at [403, 255] on html "Taste of Saint Mary's Track · 4 Discover Start free trial $10 in rewards Saved …" at bounding box center [784, 379] width 1568 height 758
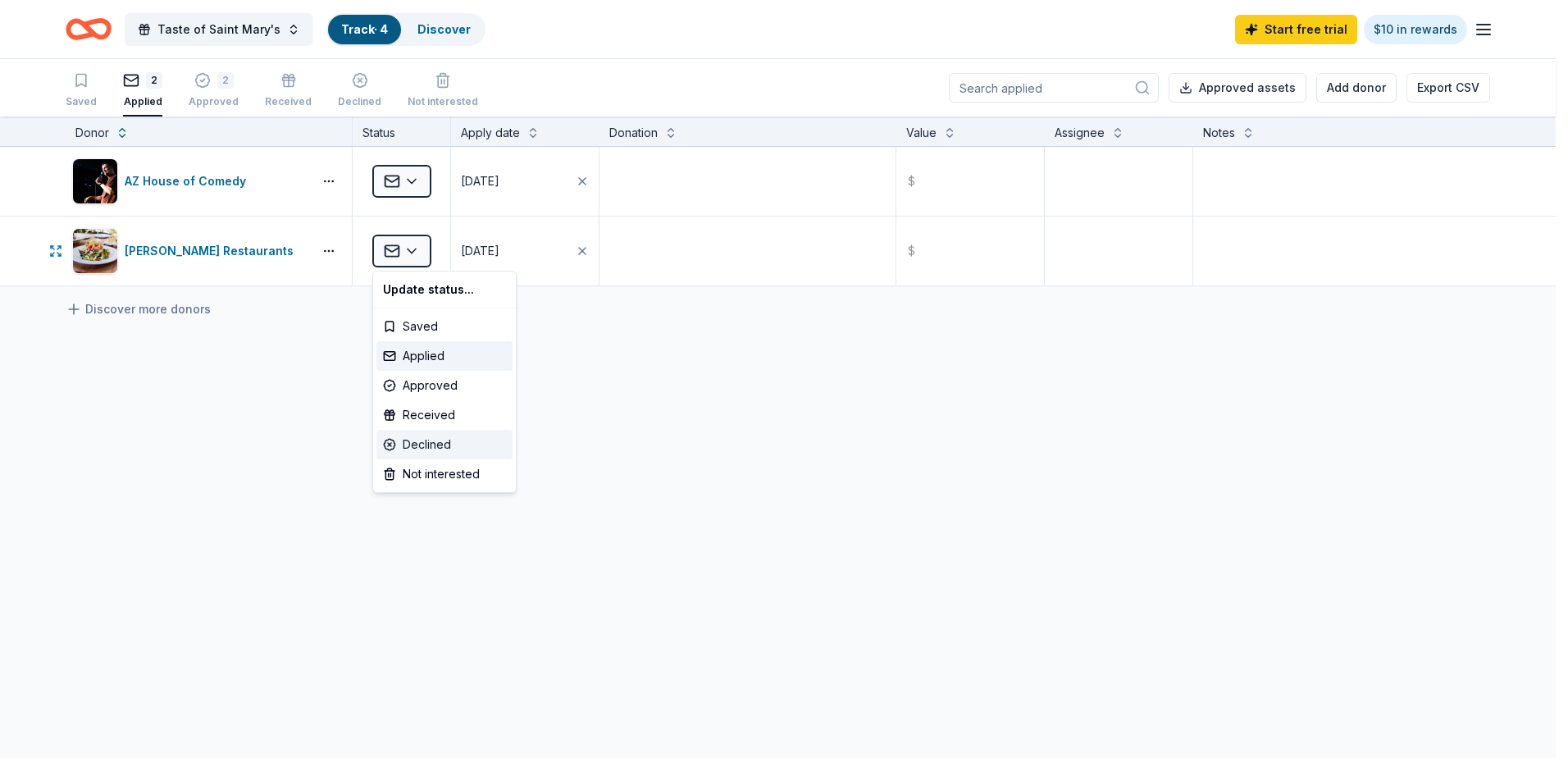
click at [442, 434] on div "Declined" at bounding box center [444, 444] width 136 height 30
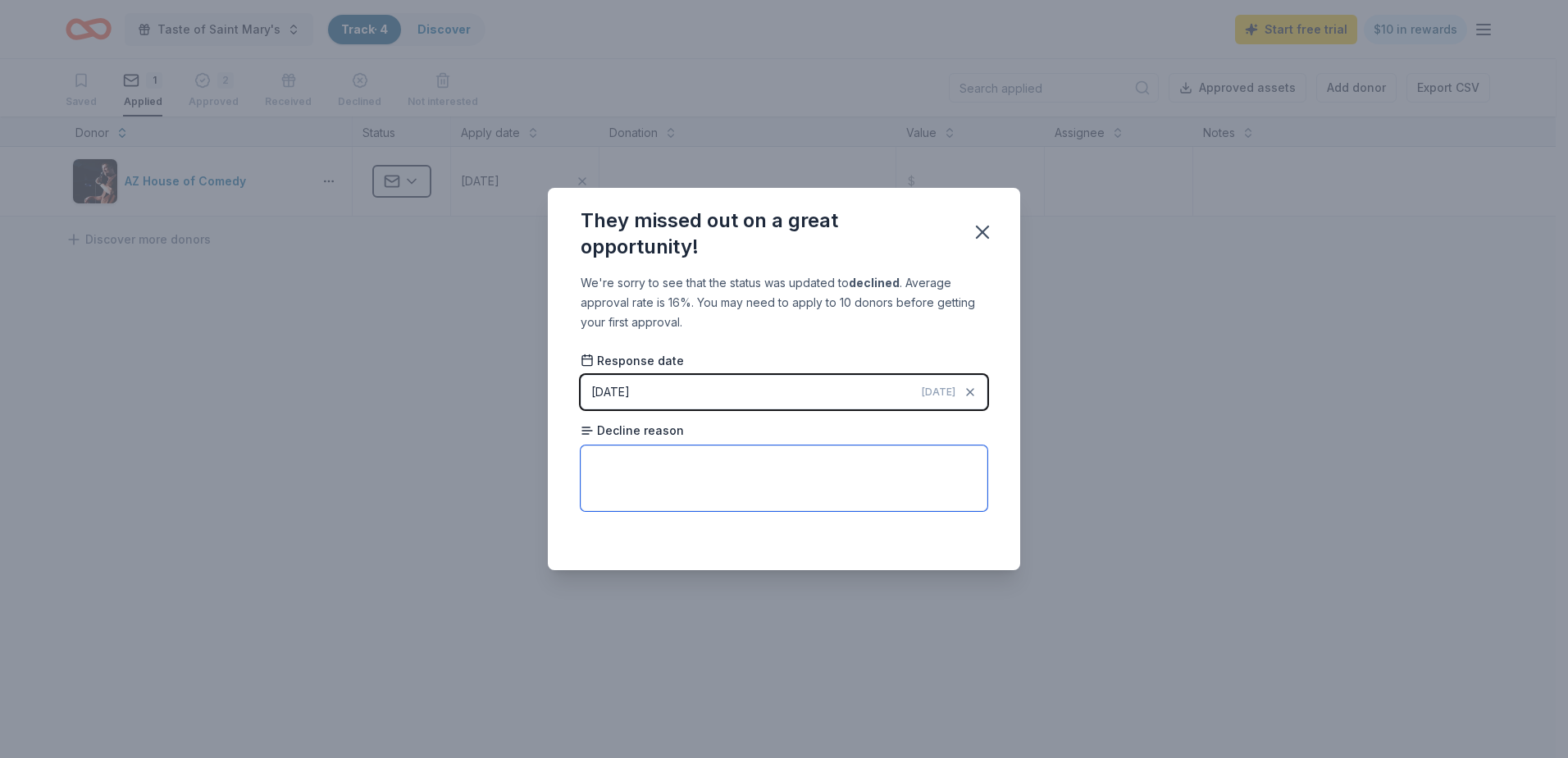
click at [933, 492] on textarea at bounding box center [784, 478] width 407 height 66
type textarea "Too many requests"
click at [978, 236] on icon "button" at bounding box center [983, 233] width 12 height 12
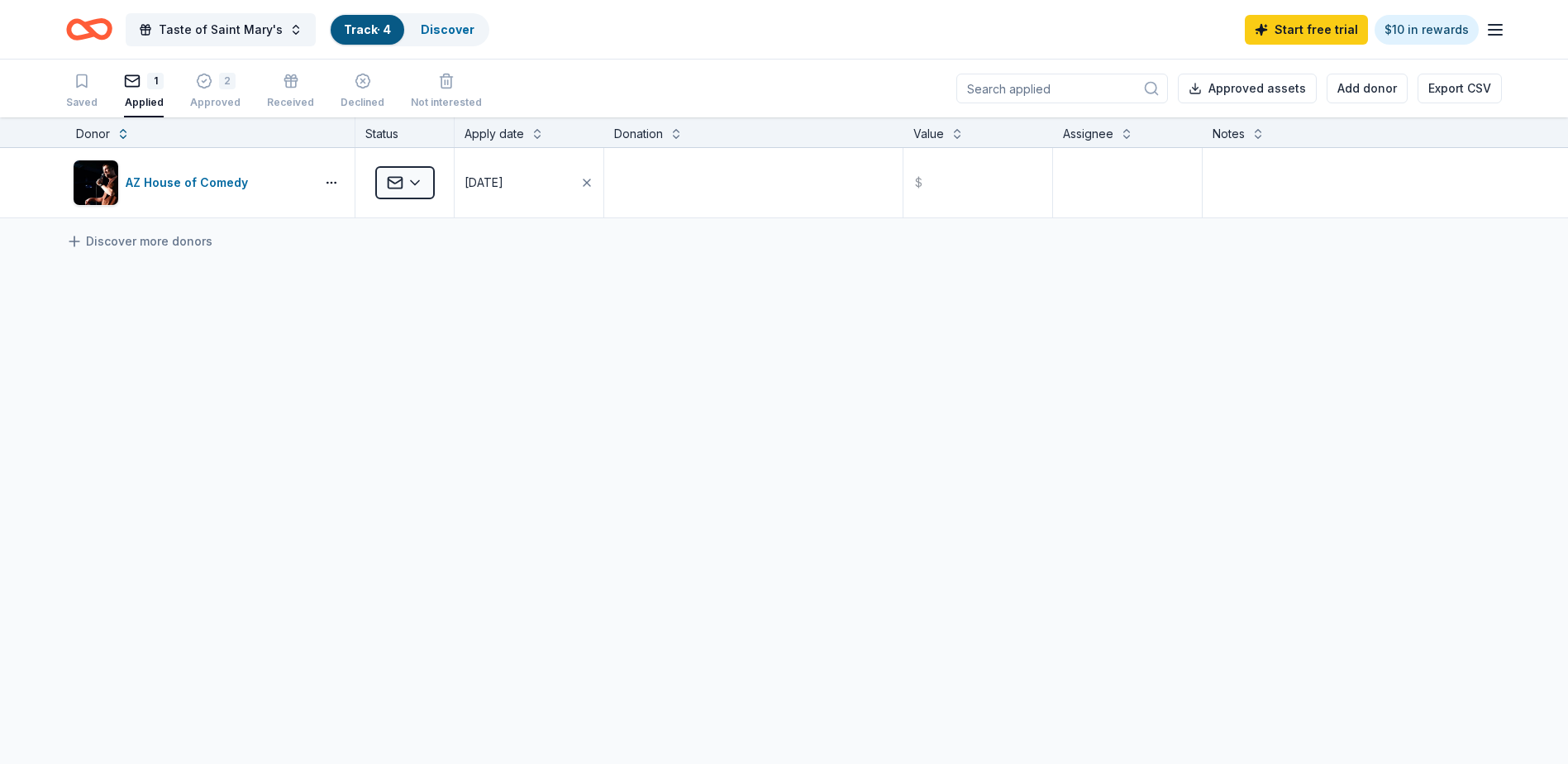
click at [505, 498] on div "AZ House of Comedy Applied [DATE] $ Discover more donors" at bounding box center [784, 339] width 1568 height 381
click at [392, 420] on div "AZ House of Comedy Applied [DATE] $ Discover more donors" at bounding box center [784, 339] width 1568 height 381
